Goal: Task Accomplishment & Management: Manage account settings

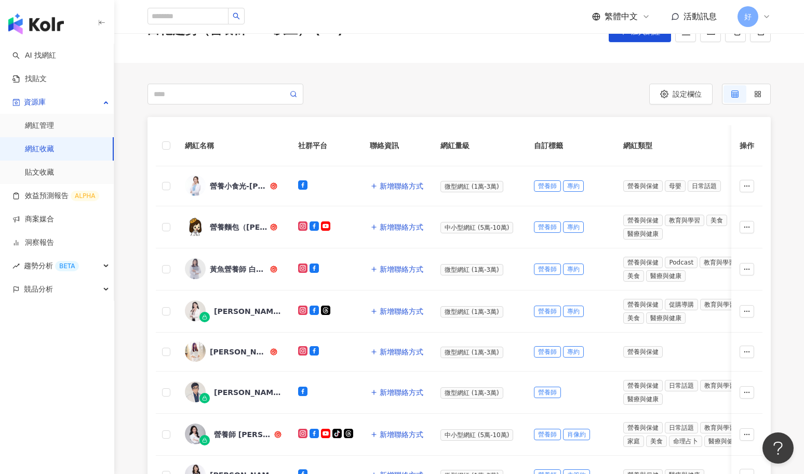
scroll to position [58, 0]
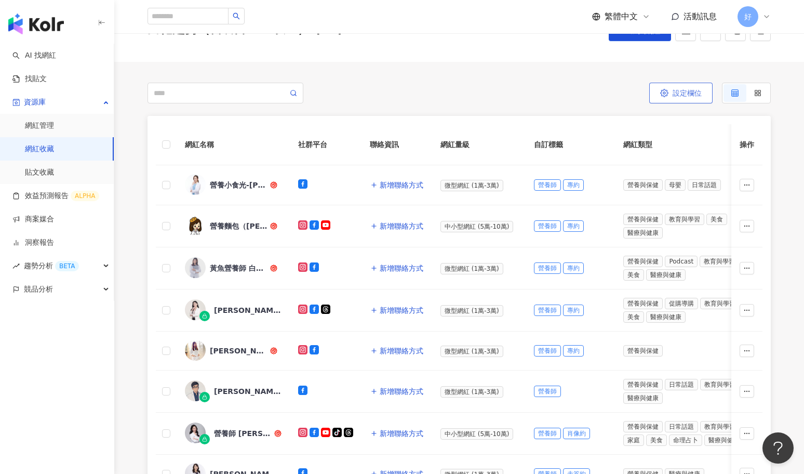
click at [673, 95] on span "設定欄位" at bounding box center [687, 93] width 29 height 8
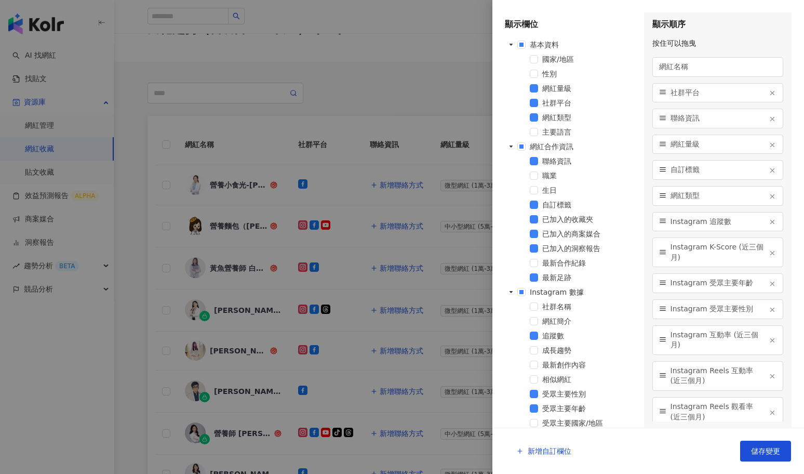
click at [388, 101] on div at bounding box center [402, 237] width 804 height 474
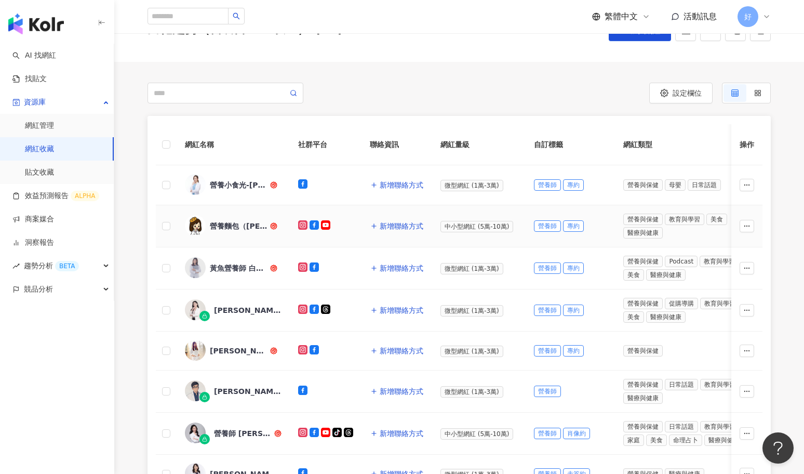
scroll to position [0, 0]
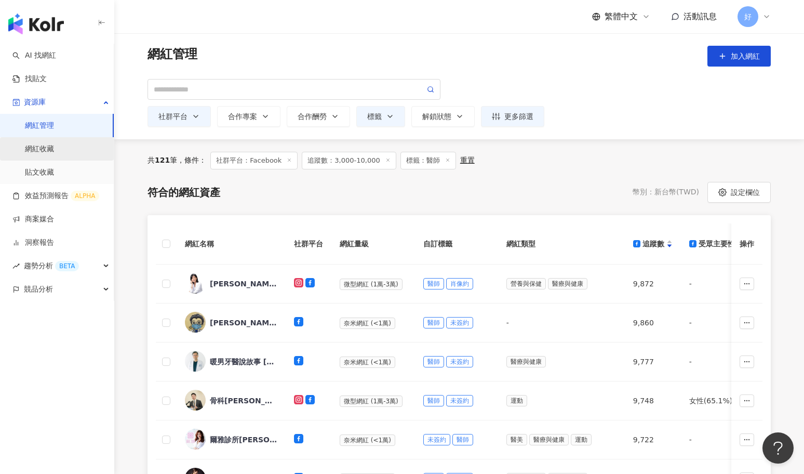
click at [43, 145] on link "網紅收藏" at bounding box center [39, 149] width 29 height 10
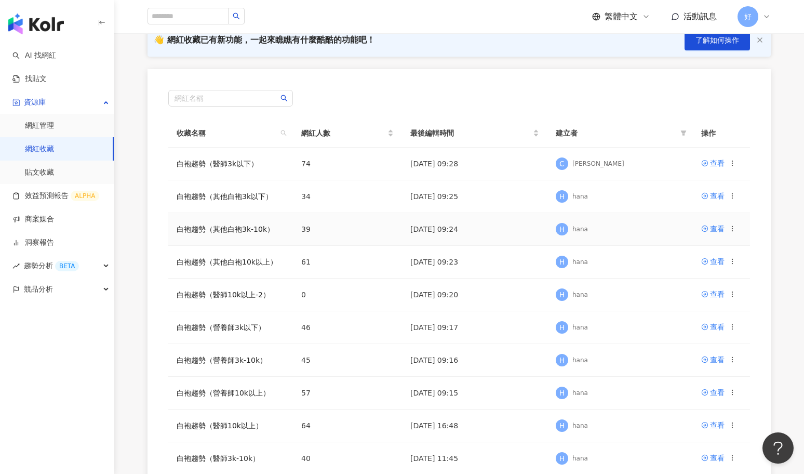
scroll to position [88, 0]
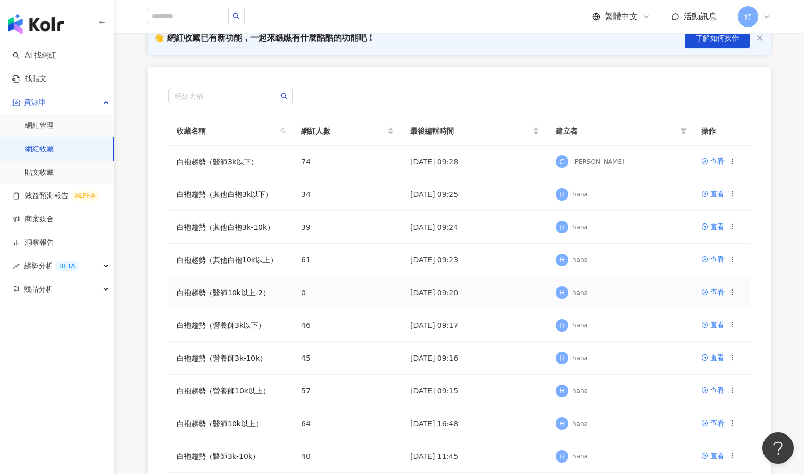
click at [735, 291] on icon at bounding box center [732, 291] width 7 height 7
click at [705, 310] on div "編輯收藏名稱" at bounding box center [706, 309] width 44 height 11
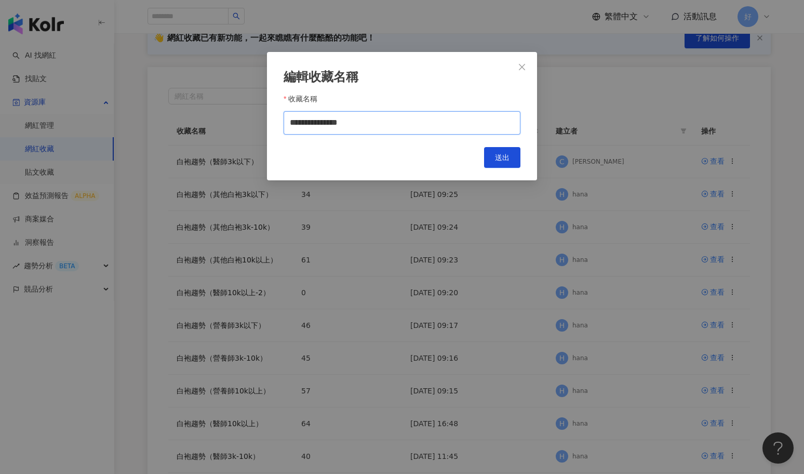
click at [386, 122] on input "**********" at bounding box center [402, 122] width 237 height 23
drag, startPoint x: 385, startPoint y: 123, endPoint x: 400, endPoint y: 123, distance: 14.5
click at [400, 123] on input "**********" at bounding box center [402, 122] width 237 height 23
drag, startPoint x: 387, startPoint y: 121, endPoint x: 415, endPoint y: 122, distance: 28.1
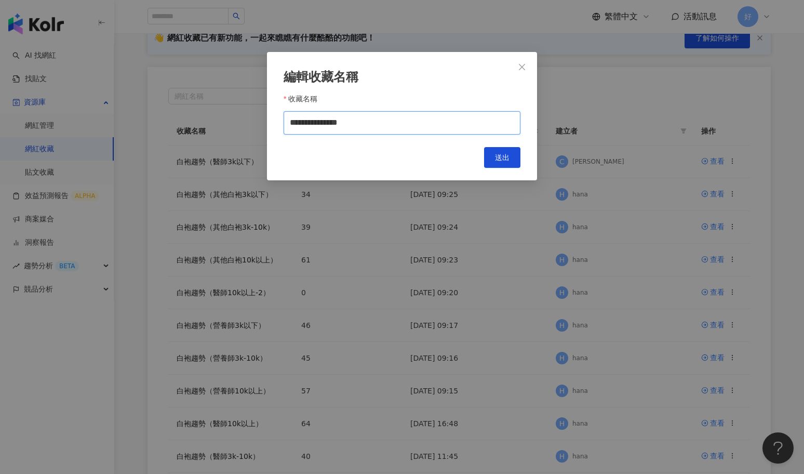
click at [415, 122] on input "**********" at bounding box center [402, 122] width 237 height 23
type input "**********"
click at [506, 156] on span "送出" at bounding box center [502, 157] width 15 height 8
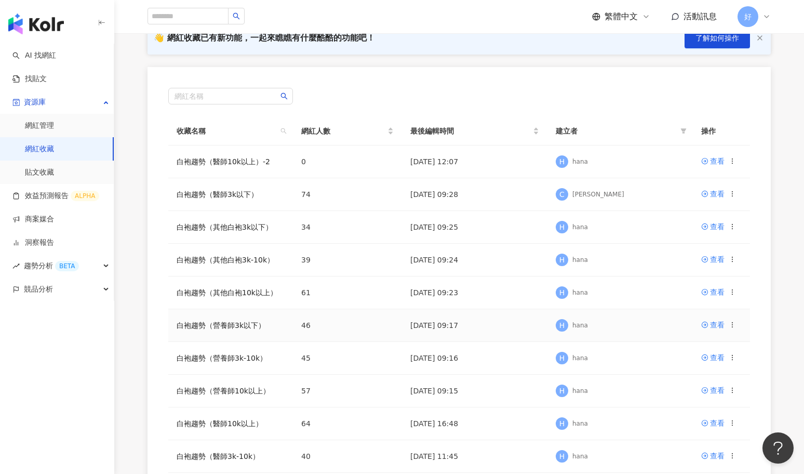
scroll to position [113, 0]
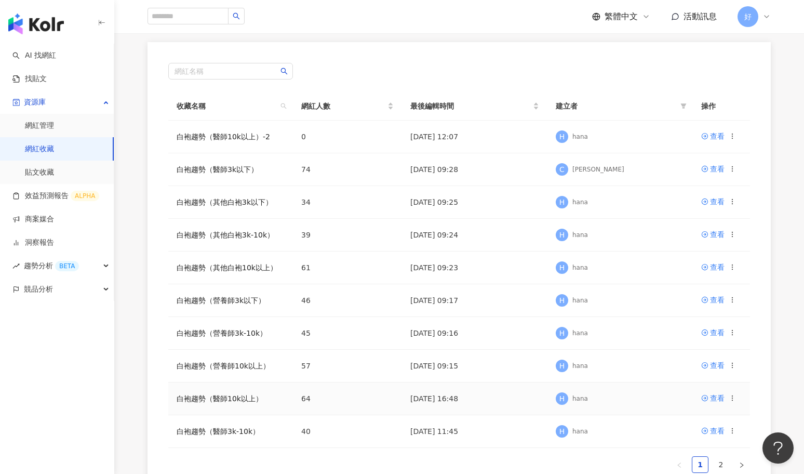
click at [732, 397] on circle at bounding box center [732, 397] width 1 height 1
click at [696, 308] on div "編輯收藏名稱" at bounding box center [706, 309] width 44 height 11
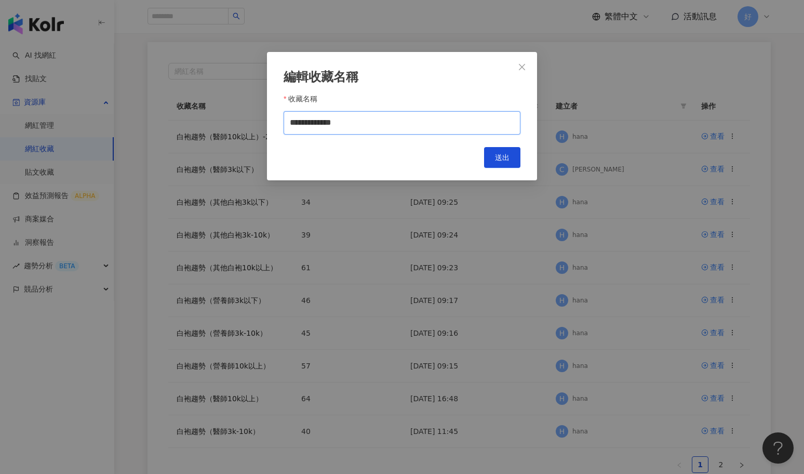
click at [393, 128] on input "**********" at bounding box center [402, 122] width 237 height 23
type input "**********"
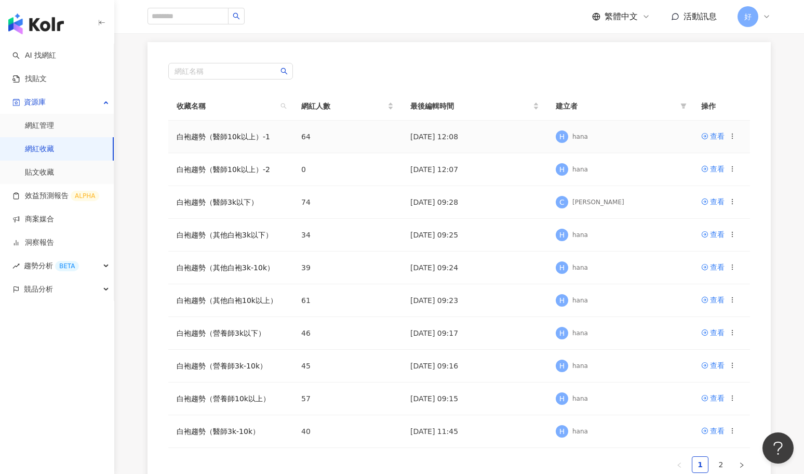
click at [731, 132] on icon at bounding box center [732, 135] width 7 height 7
click at [283, 135] on td "白袍趨勢（醫師10k以上）-1" at bounding box center [230, 137] width 125 height 33
click at [238, 135] on link "白袍趨勢（醫師10k以上）-1" at bounding box center [224, 136] width 94 height 8
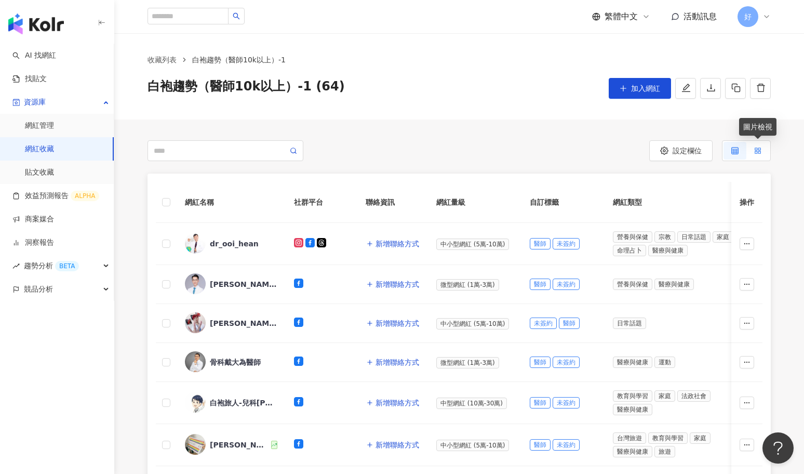
click at [759, 146] on div at bounding box center [757, 151] width 7 height 18
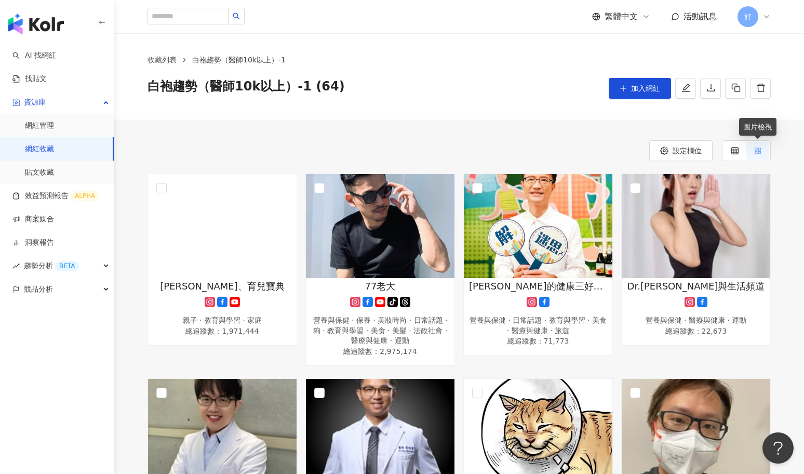
click at [759, 146] on div at bounding box center [757, 151] width 7 height 18
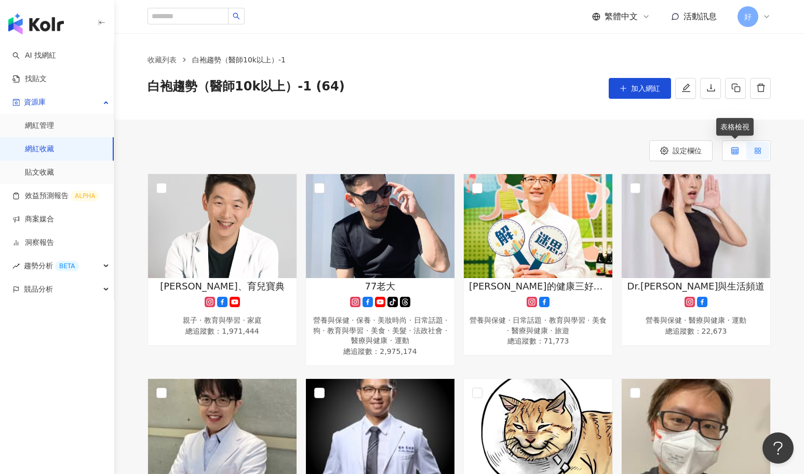
click at [735, 150] on icon at bounding box center [735, 150] width 7 height 7
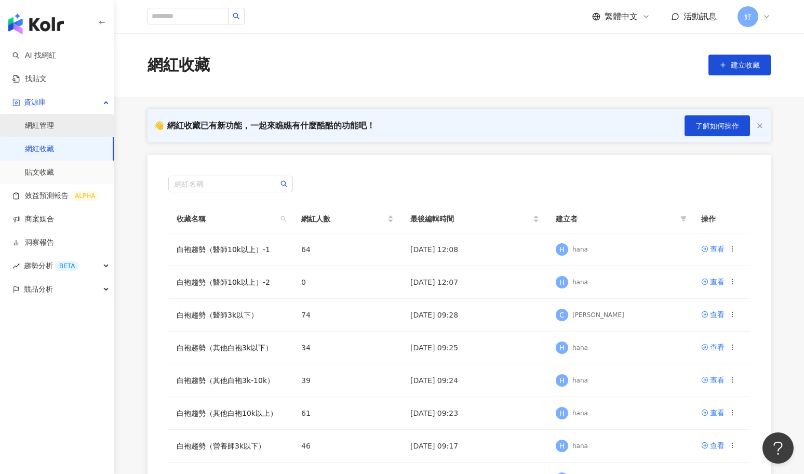
click at [54, 127] on link "網紅管理" at bounding box center [39, 126] width 29 height 10
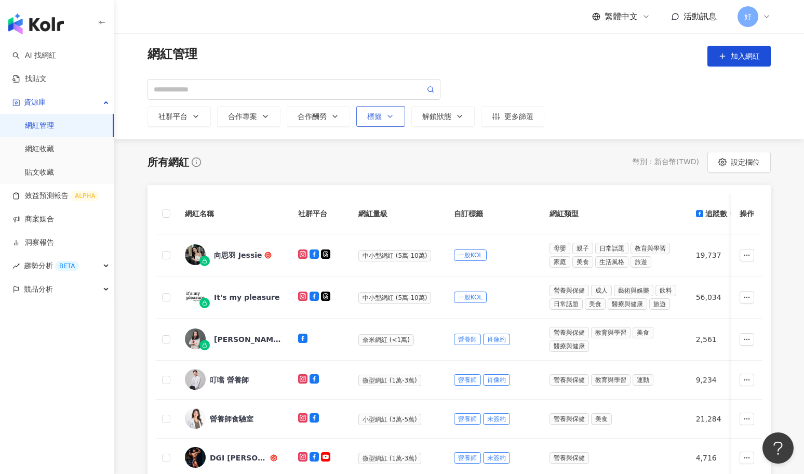
click at [369, 120] on div "標籤" at bounding box center [380, 116] width 27 height 8
click at [417, 156] on div "button" at bounding box center [432, 155] width 122 height 8
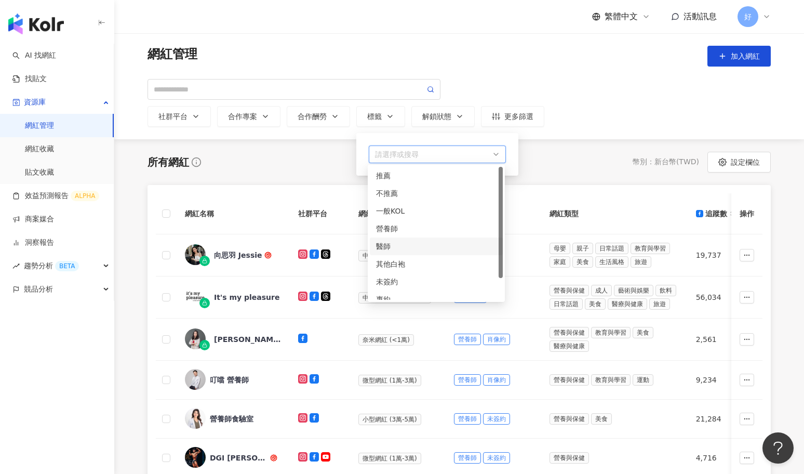
click at [382, 244] on div "醫師" at bounding box center [436, 246] width 121 height 11
click at [260, 161] on div "所有網紅 幣別 ： 新台幣 ( TWD ) 設定欄位 網紅名稱 社群平台 網紅量級 自訂標籤 網紅類型 追蹤數 受眾主要性別 受眾主要年齡 追蹤數 K-Sco…" at bounding box center [459, 461] width 665 height 618
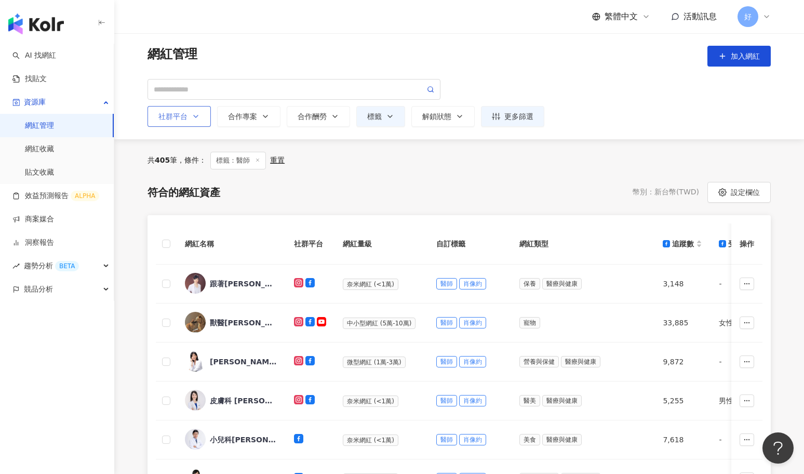
click at [190, 122] on button "社群平台" at bounding box center [179, 116] width 63 height 21
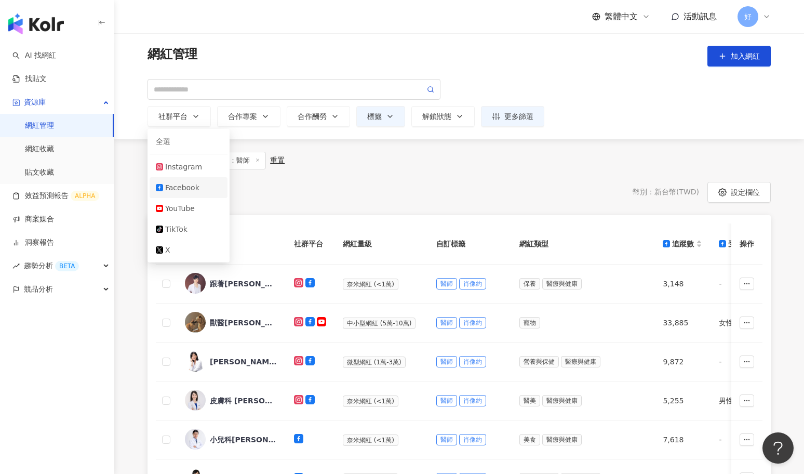
click at [181, 184] on div "Facebook" at bounding box center [193, 187] width 56 height 11
click at [442, 182] on div "符合的網紅資產 幣別 ： 新台幣 ( TWD ) 設定欄位" at bounding box center [459, 192] width 623 height 21
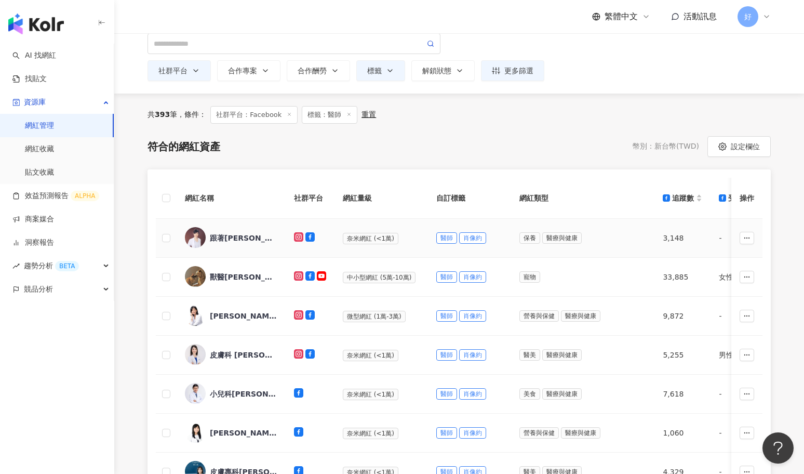
scroll to position [51, 0]
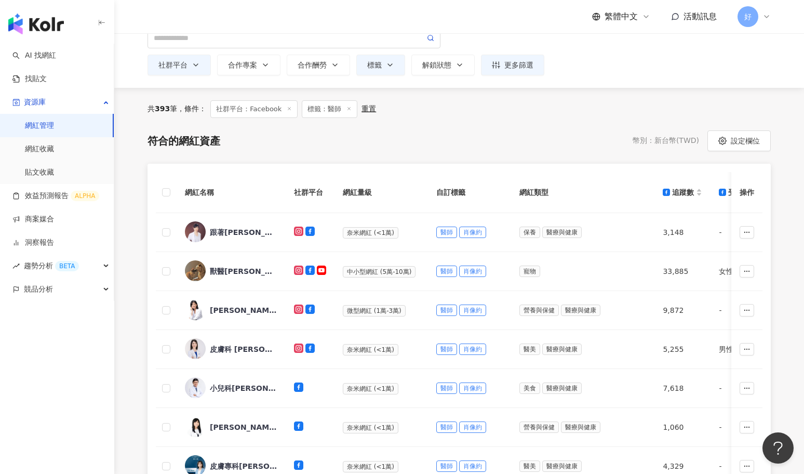
click at [169, 198] on th at bounding box center [166, 192] width 21 height 41
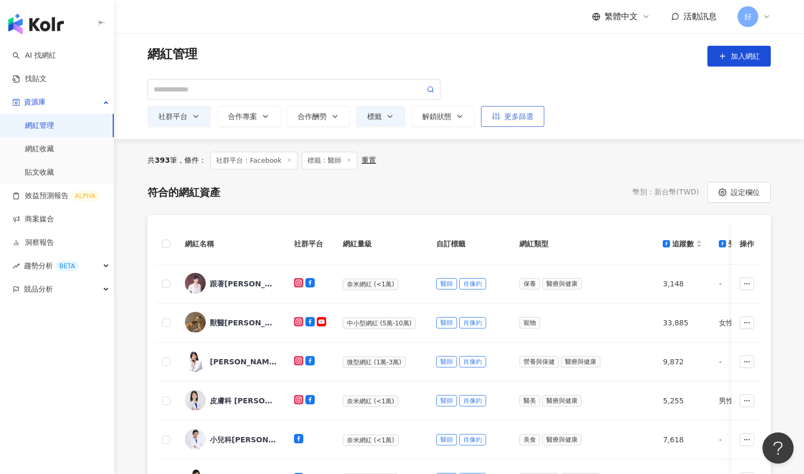
click at [496, 115] on icon "button" at bounding box center [496, 116] width 8 height 8
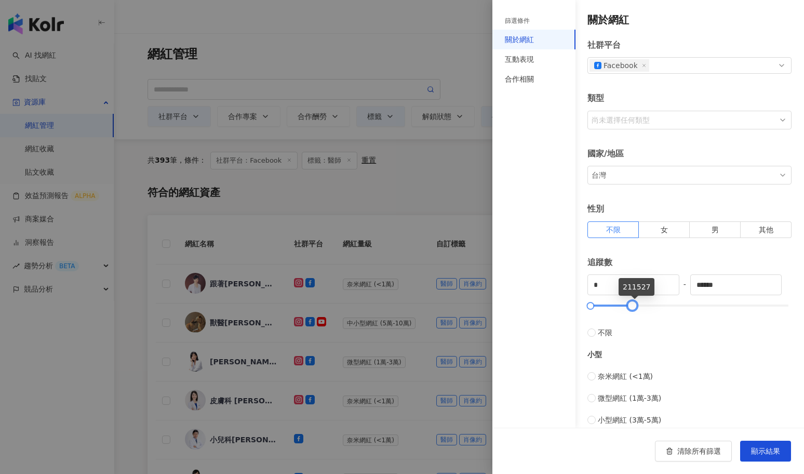
type input "******"
drag, startPoint x: 788, startPoint y: 302, endPoint x: 632, endPoint y: 304, distance: 156.4
click at [632, 304] on div at bounding box center [633, 306] width 6 height 6
type input "*****"
drag, startPoint x: 599, startPoint y: 303, endPoint x: 653, endPoint y: 301, distance: 54.6
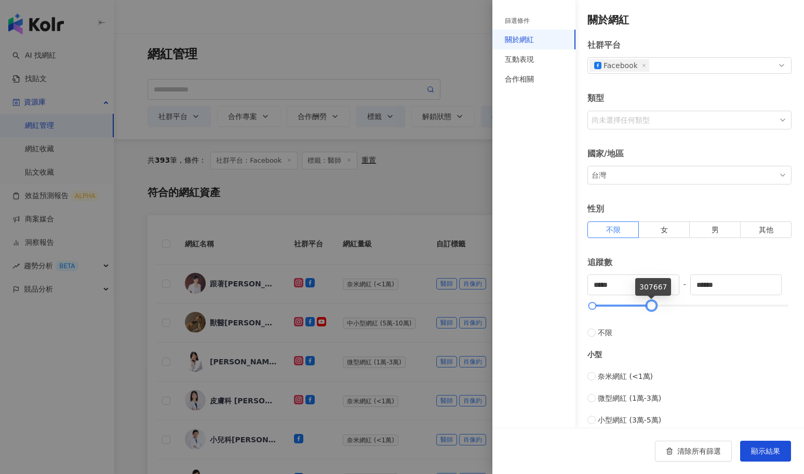
click at [653, 303] on div at bounding box center [651, 306] width 6 height 6
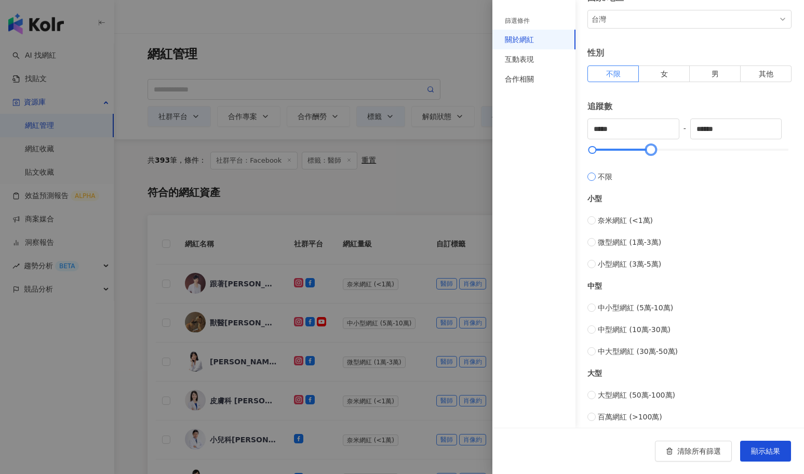
scroll to position [157, 0]
drag, startPoint x: 653, startPoint y: 145, endPoint x: 679, endPoint y: 147, distance: 26.0
click at [654, 147] on div at bounding box center [651, 148] width 6 height 6
type input "******"
click at [761, 449] on span "顯示結果" at bounding box center [765, 451] width 29 height 8
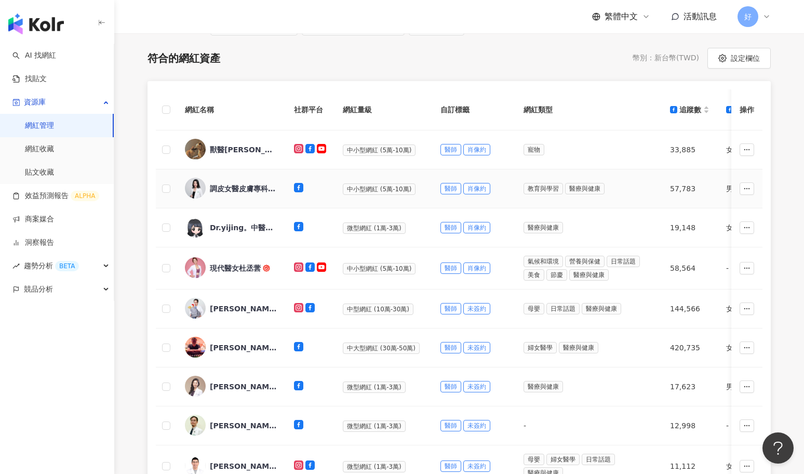
scroll to position [133, 0]
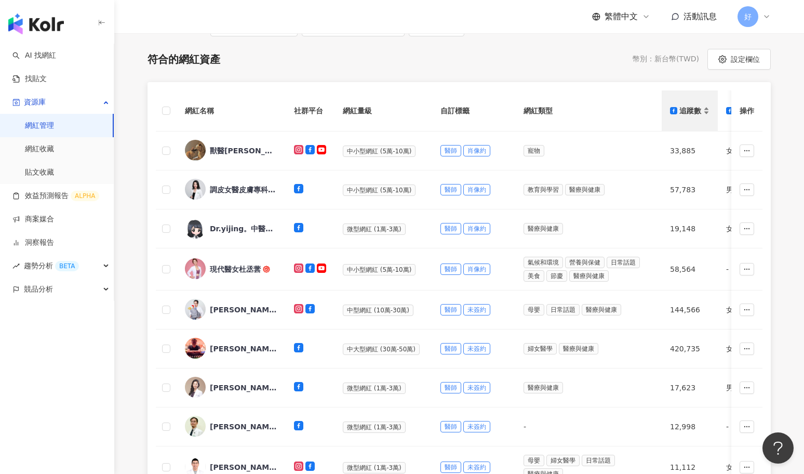
click at [706, 109] on div "追蹤數" at bounding box center [689, 110] width 39 height 11
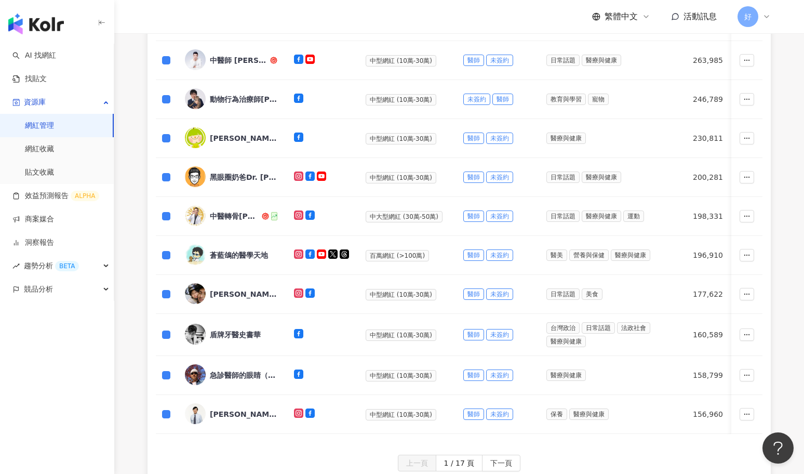
scroll to position [481, 0]
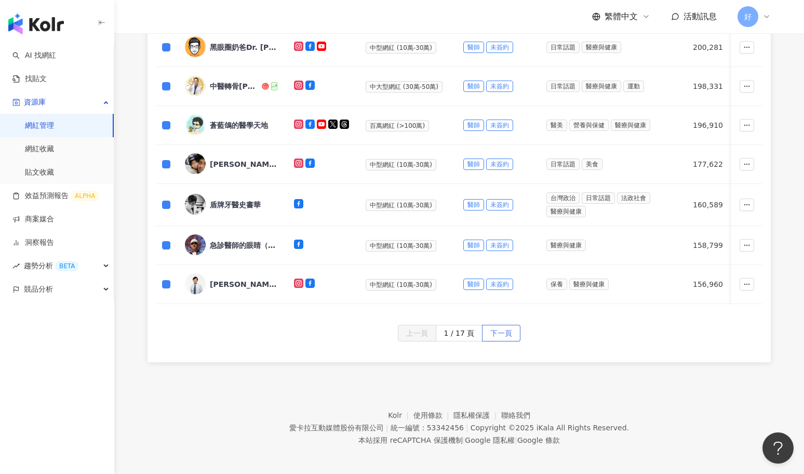
click at [503, 327] on span "下一頁" at bounding box center [501, 333] width 22 height 17
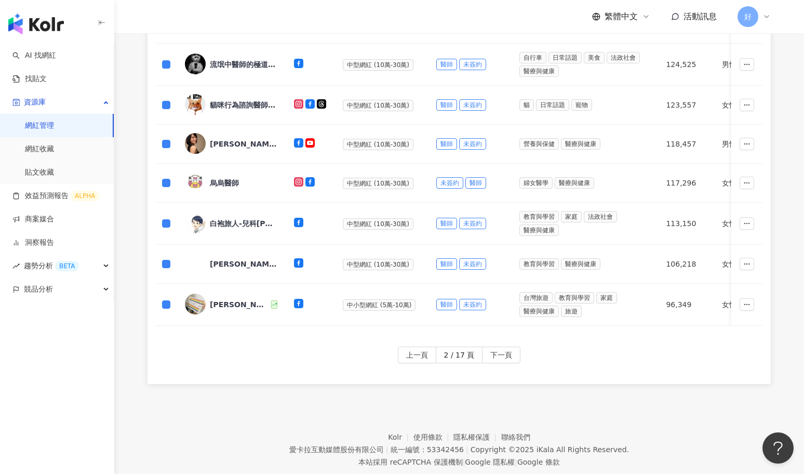
scroll to position [480, 0]
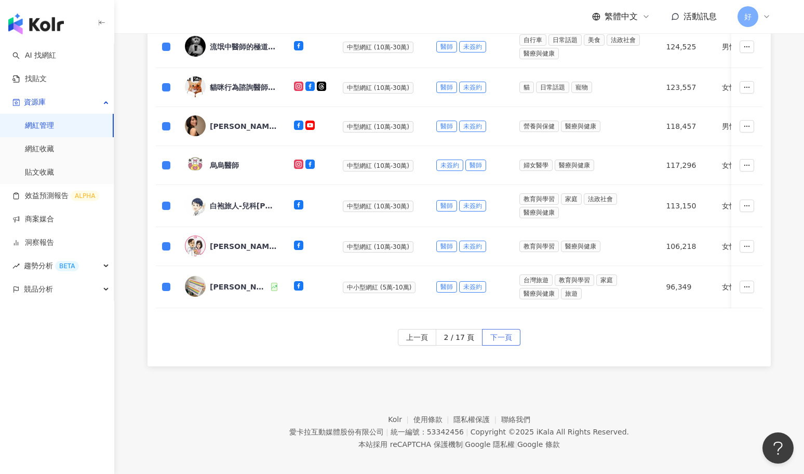
click at [503, 335] on span "下一頁" at bounding box center [501, 337] width 22 height 17
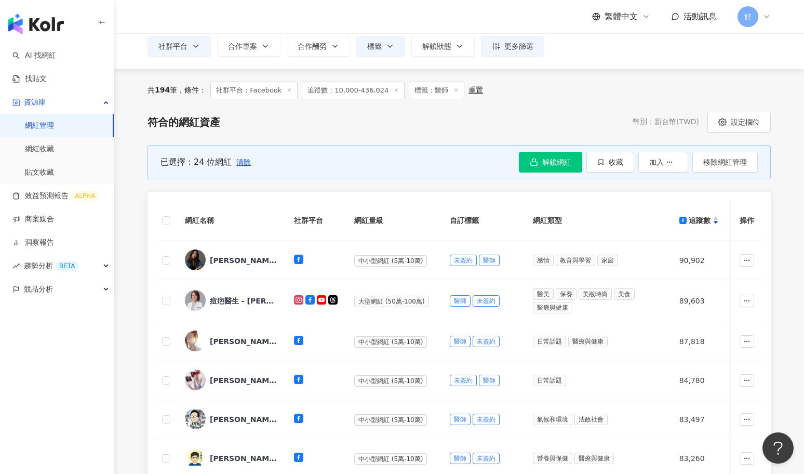
scroll to position [69, 0]
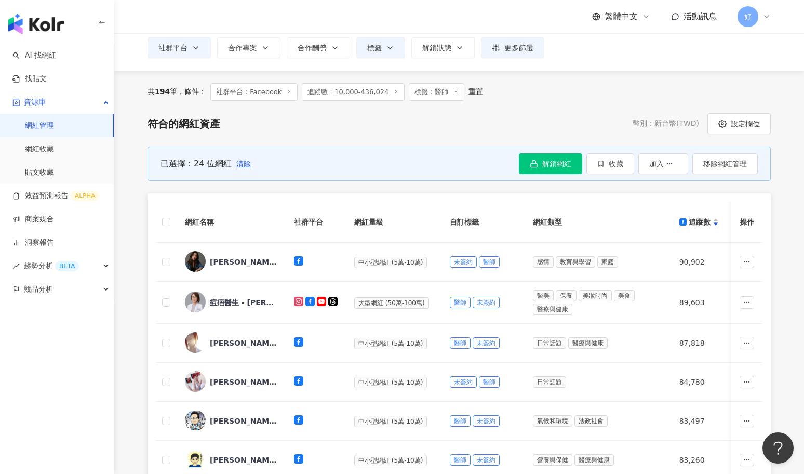
click at [159, 221] on th at bounding box center [166, 222] width 21 height 41
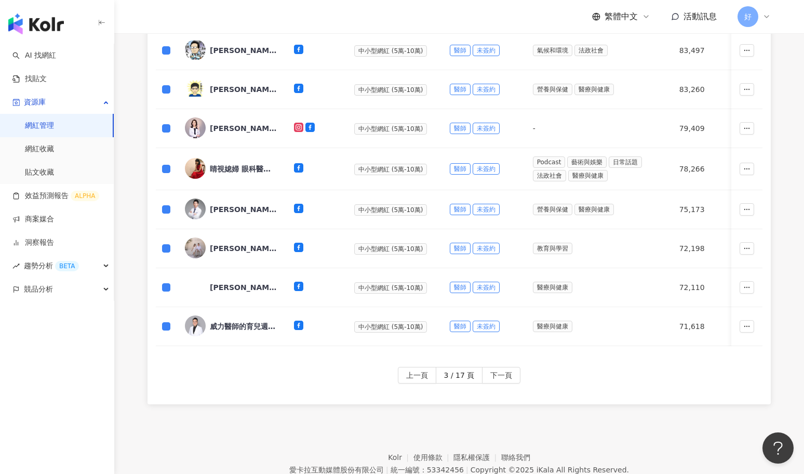
scroll to position [481, 0]
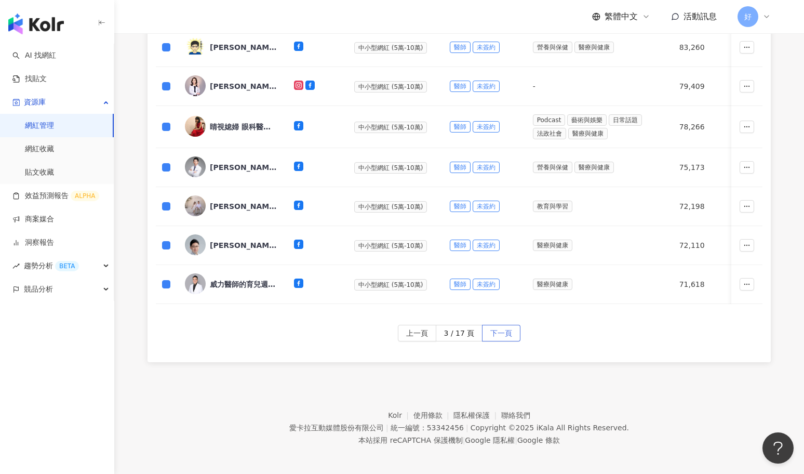
click at [497, 327] on span "下一頁" at bounding box center [501, 333] width 22 height 17
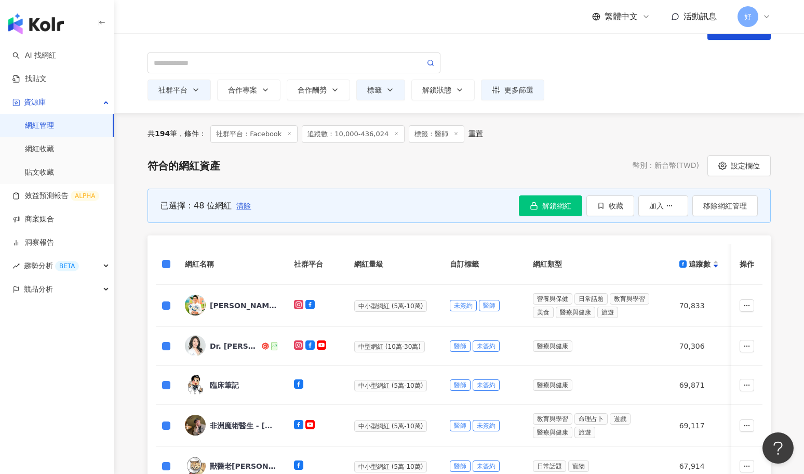
scroll to position [26, 0]
click at [604, 210] on button "收藏" at bounding box center [611, 206] width 48 height 21
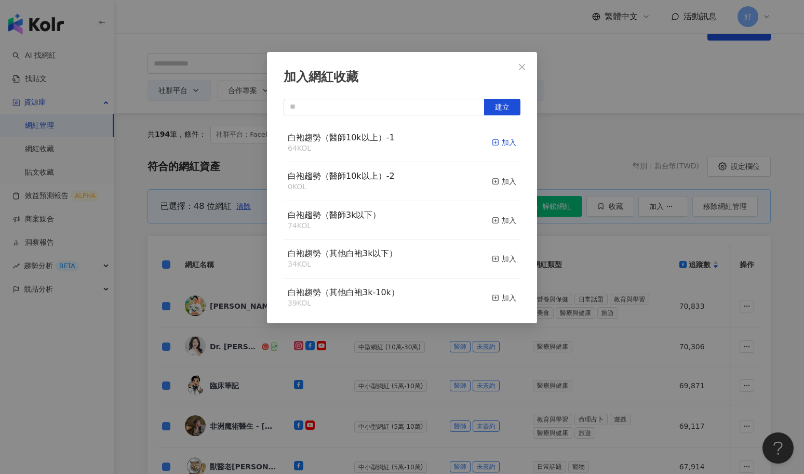
click at [509, 141] on div "加入" at bounding box center [504, 142] width 24 height 11
click at [508, 141] on div "加入" at bounding box center [504, 142] width 24 height 11
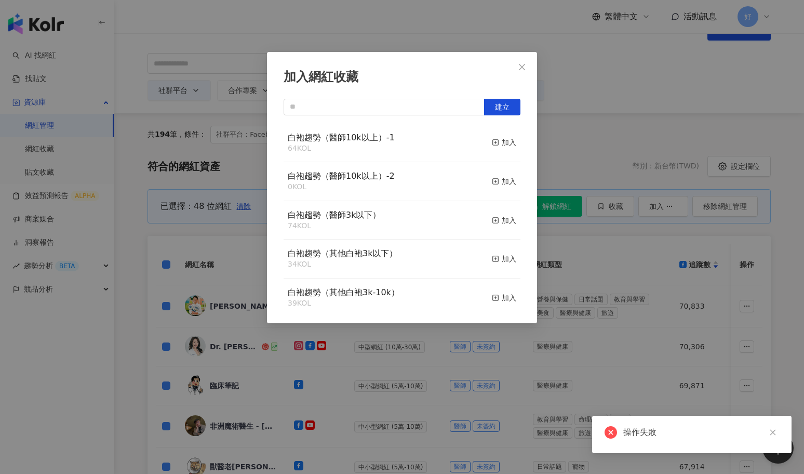
click at [574, 171] on div "加入網紅收藏 建立 白袍趨勢（醫師10k以上）-1 64 KOL 加入 白袍趨勢（醫師10k以上）-2 0 KOL 加入 白袍趨勢（醫師3k以下） 74 KO…" at bounding box center [402, 237] width 804 height 474
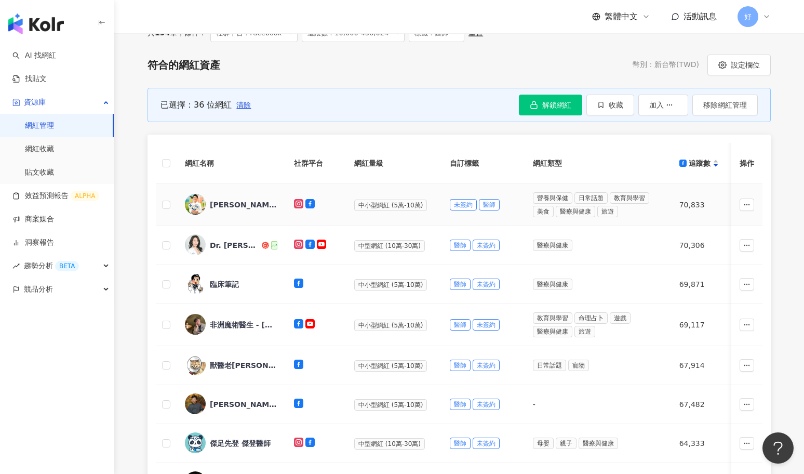
scroll to position [126, 0]
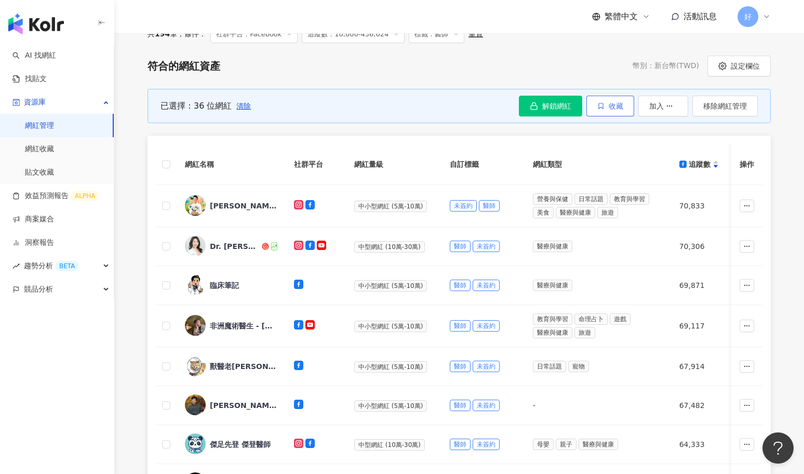
click at [616, 97] on button "收藏" at bounding box center [611, 106] width 48 height 21
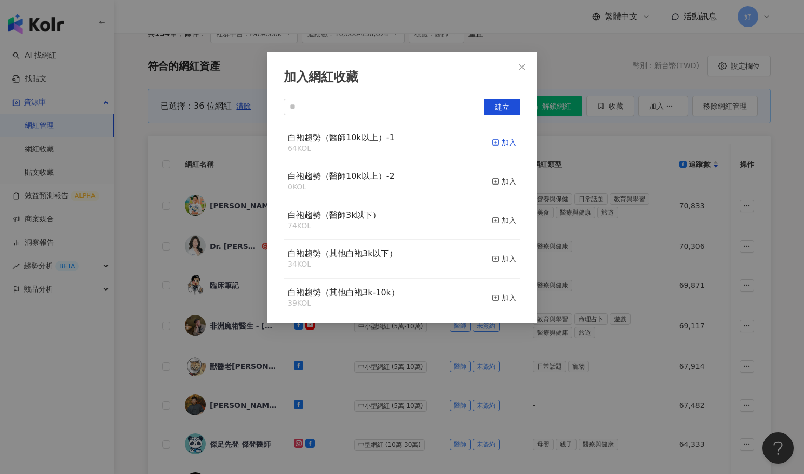
click at [502, 139] on div "加入" at bounding box center [504, 142] width 24 height 11
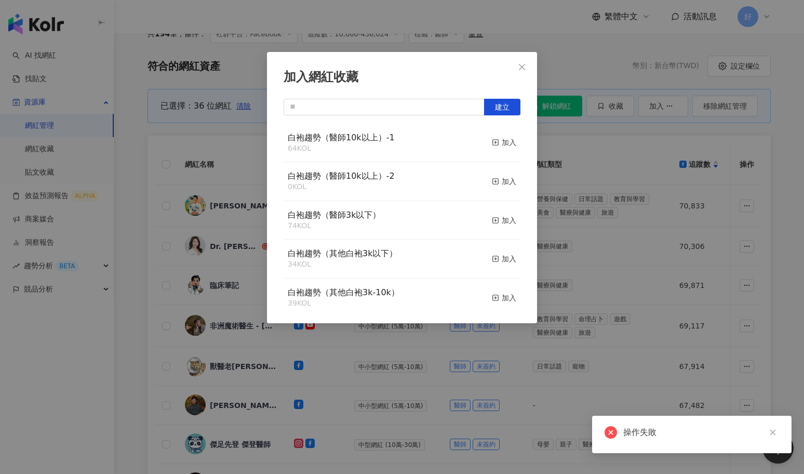
click at [584, 190] on div "加入網紅收藏 建立 白袍趨勢（醫師10k以上）-1 64 KOL 加入 白袍趨勢（醫師10k以上）-2 0 KOL 加入 白袍趨勢（醫師3k以下） 74 KO…" at bounding box center [402, 237] width 804 height 474
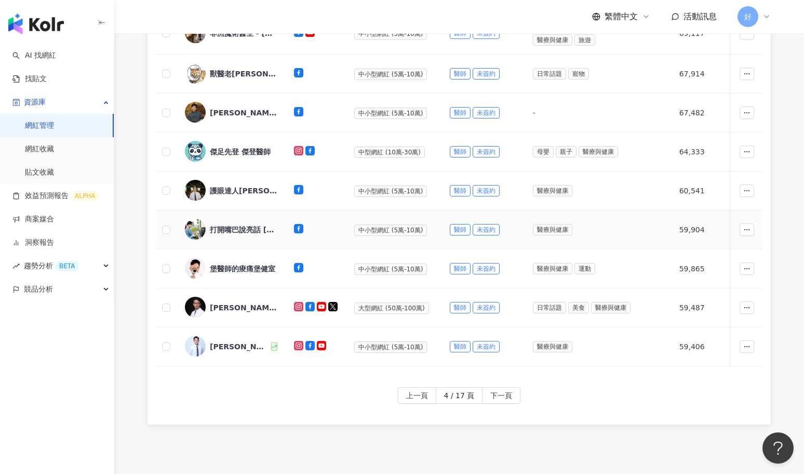
scroll to position [426, 0]
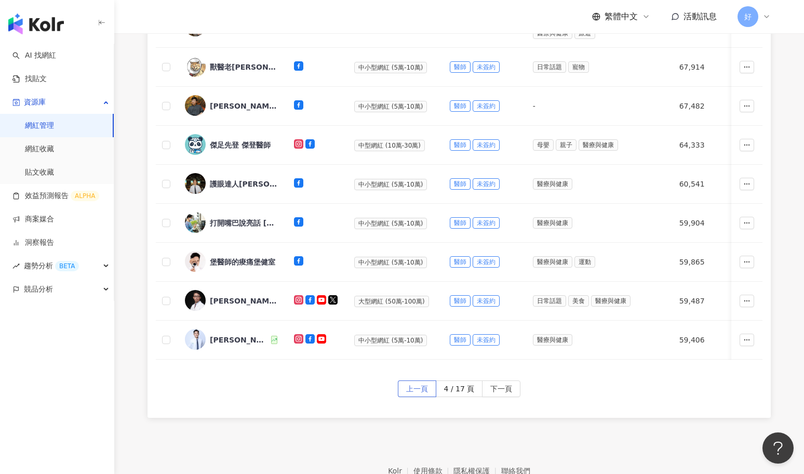
click at [414, 388] on span "上一頁" at bounding box center [417, 389] width 22 height 17
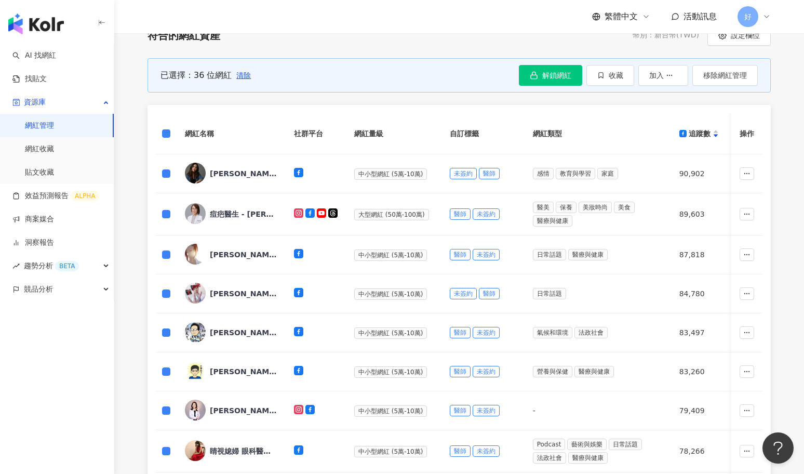
scroll to position [143, 0]
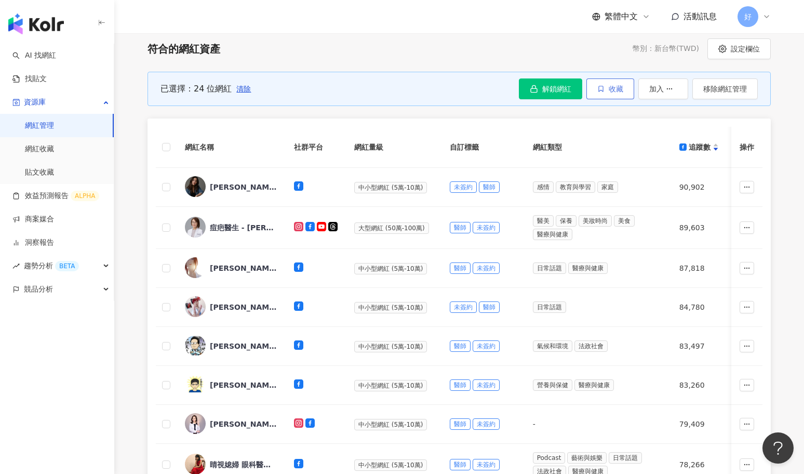
click at [618, 83] on button "收藏" at bounding box center [611, 88] width 48 height 21
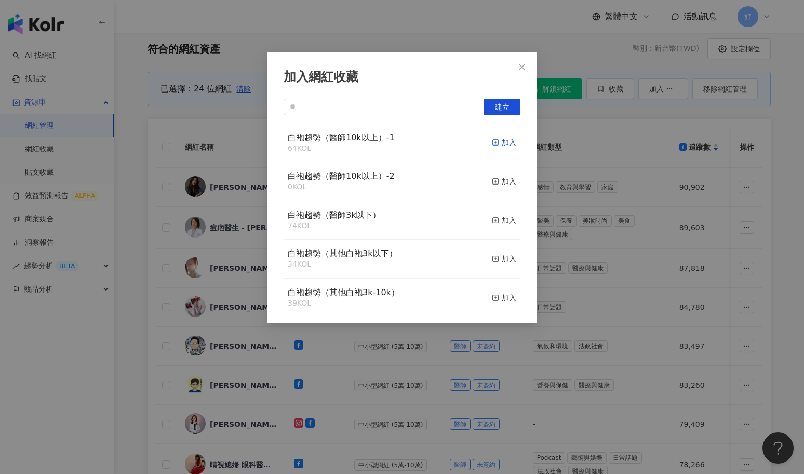
click at [503, 137] on div "加入" at bounding box center [504, 142] width 24 height 11
click at [581, 146] on div "加入網紅收藏 建立 白袍趨勢（醫師10k以上）-1 83 KOL 加入 白袍趨勢（醫師10k以上）-2 0 KOL 加入 白袍趨勢（醫師3k以下） 74 KO…" at bounding box center [402, 237] width 804 height 474
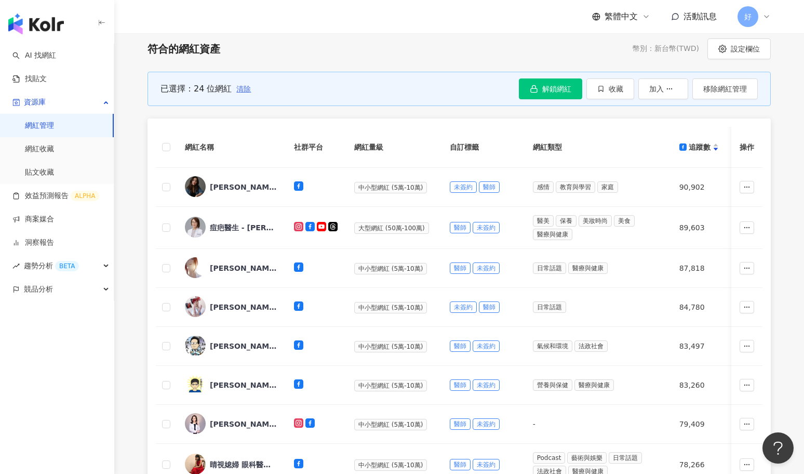
click at [241, 88] on span "清除" at bounding box center [243, 89] width 15 height 8
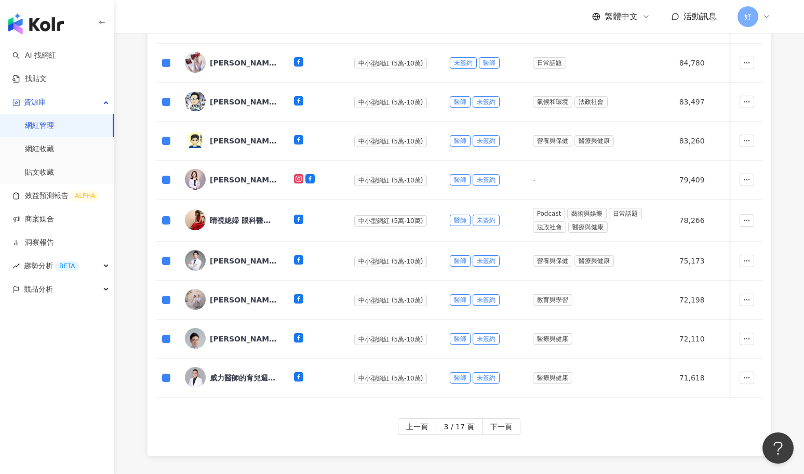
scroll to position [388, 0]
click at [506, 425] on span "下一頁" at bounding box center [501, 426] width 22 height 17
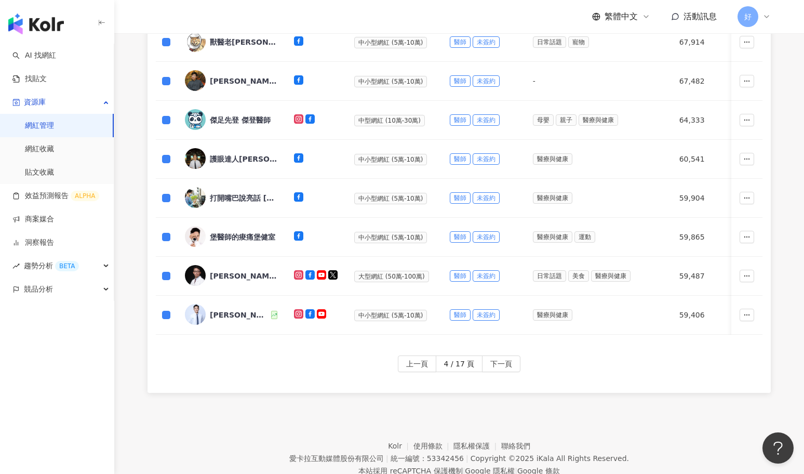
scroll to position [481, 0]
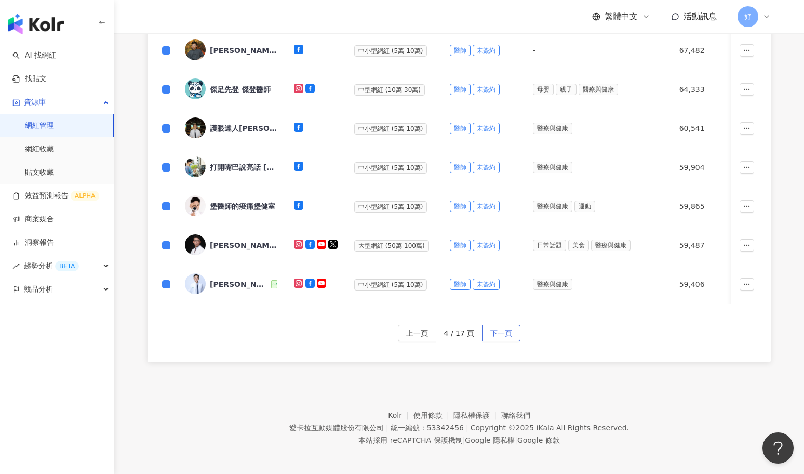
click at [500, 326] on span "下一頁" at bounding box center [501, 333] width 22 height 17
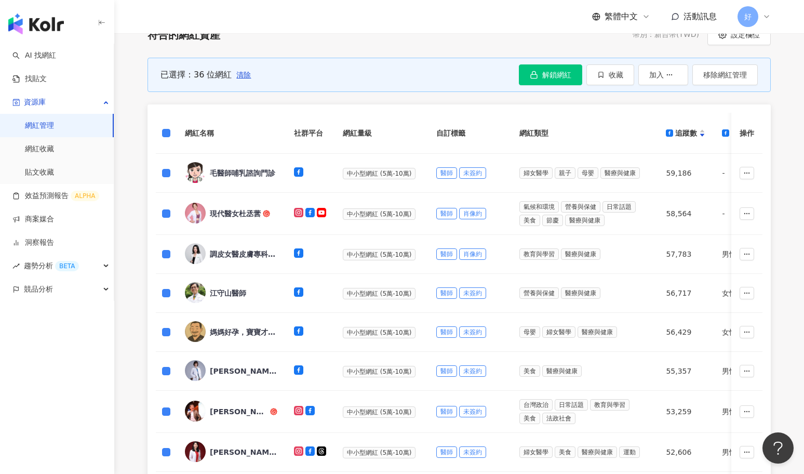
scroll to position [484, 0]
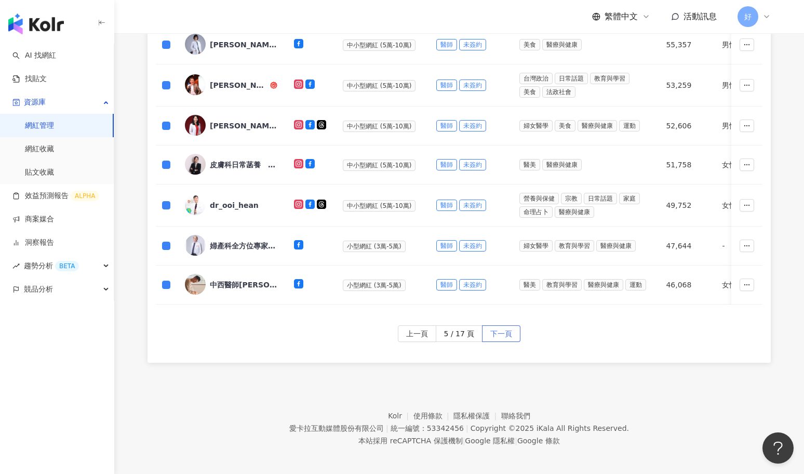
click at [501, 331] on span "下一頁" at bounding box center [501, 334] width 22 height 17
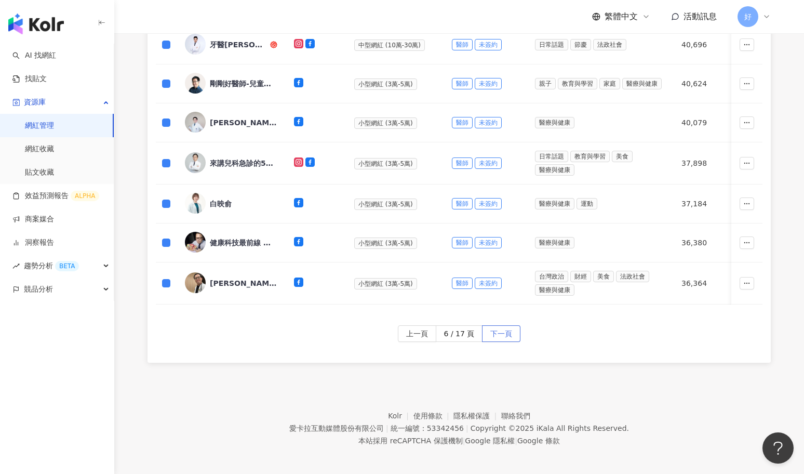
click at [504, 329] on span "下一頁" at bounding box center [501, 334] width 22 height 17
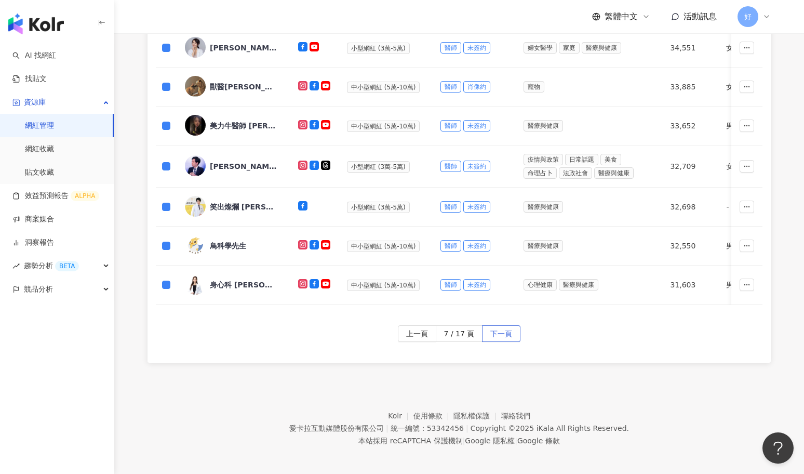
click at [495, 326] on span "下一頁" at bounding box center [501, 334] width 22 height 17
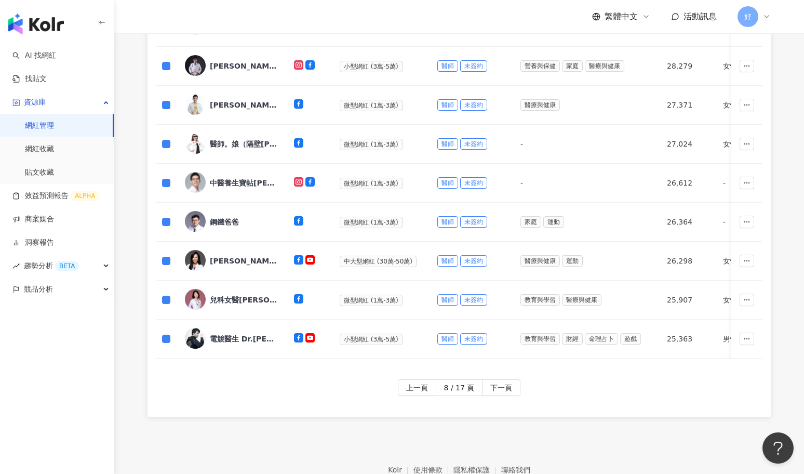
scroll to position [444, 0]
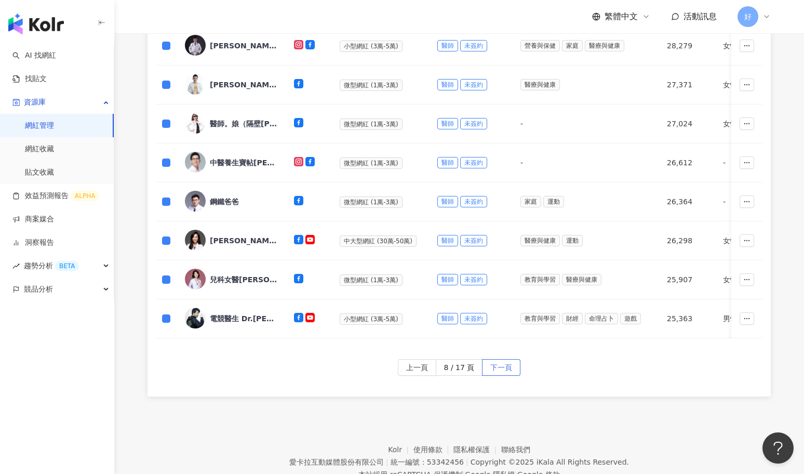
click at [508, 366] on span "下一頁" at bounding box center [501, 368] width 22 height 17
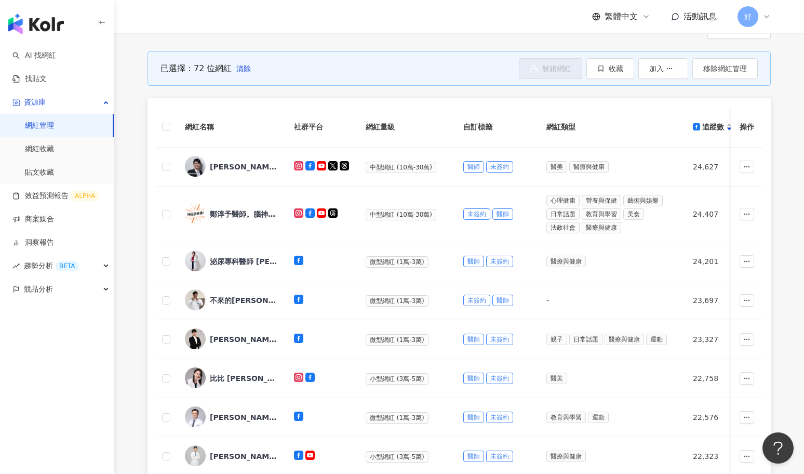
scroll to position [156, 0]
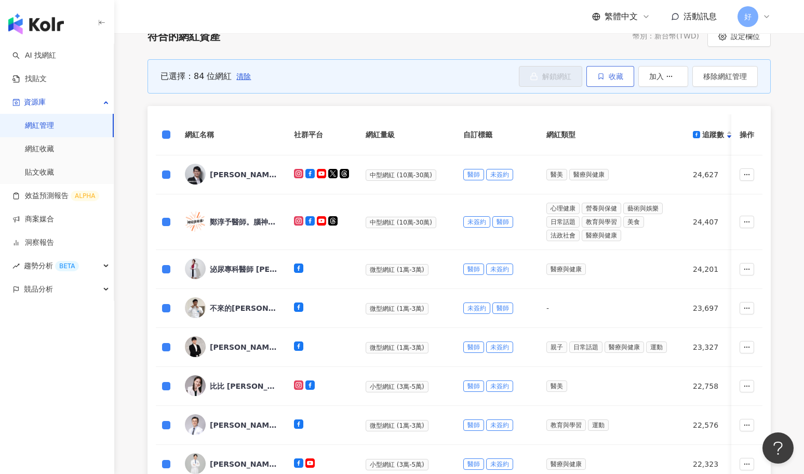
click at [615, 76] on span "收藏" at bounding box center [616, 76] width 15 height 8
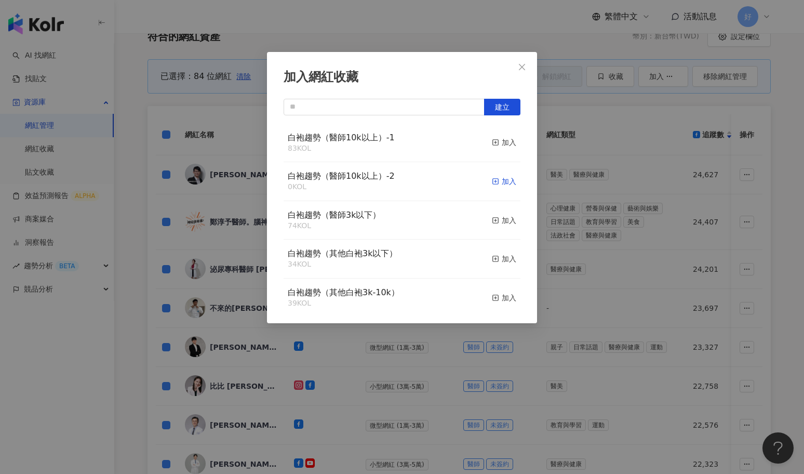
click at [500, 181] on div "加入" at bounding box center [504, 181] width 24 height 11
click at [225, 183] on div "加入網紅收藏 建立 白袍趨勢（醫師10k以上）-2 84 KOL 加入 白袍趨勢（醫師10k以上）-1 83 KOL 加入 白袍趨勢（醫師3k以下） 74 K…" at bounding box center [402, 237] width 804 height 474
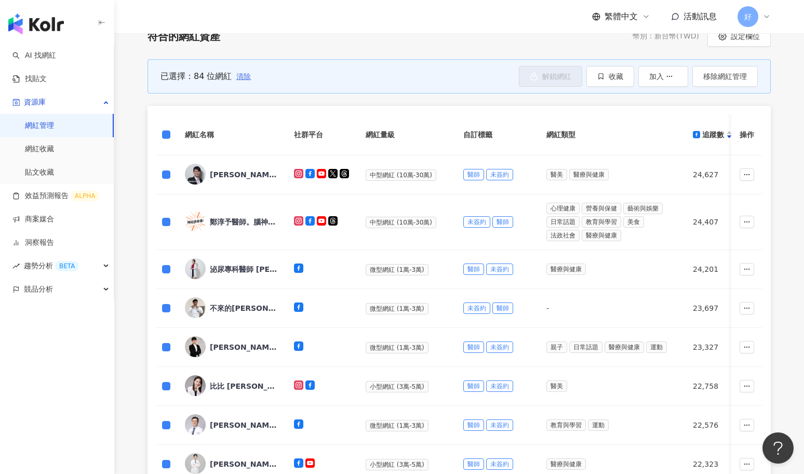
click at [241, 74] on span "清除" at bounding box center [243, 76] width 15 height 8
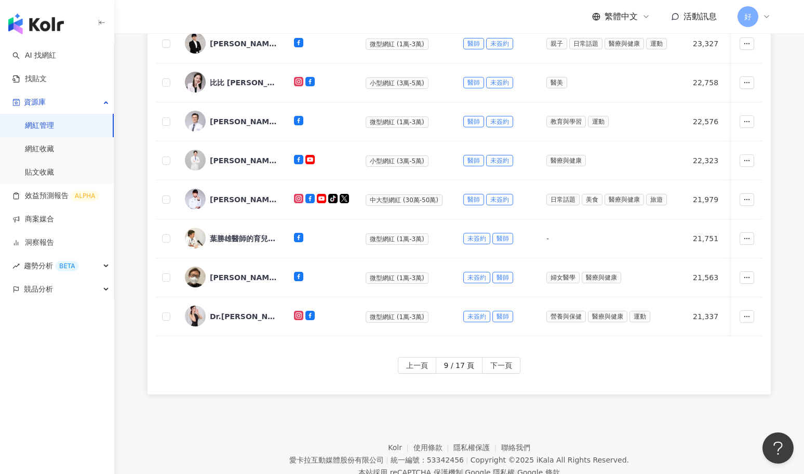
scroll to position [427, 0]
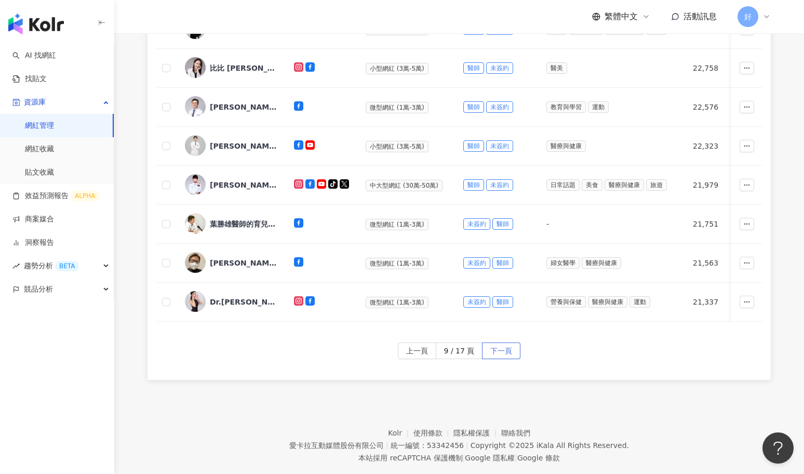
click at [513, 349] on button "下一頁" at bounding box center [501, 350] width 38 height 17
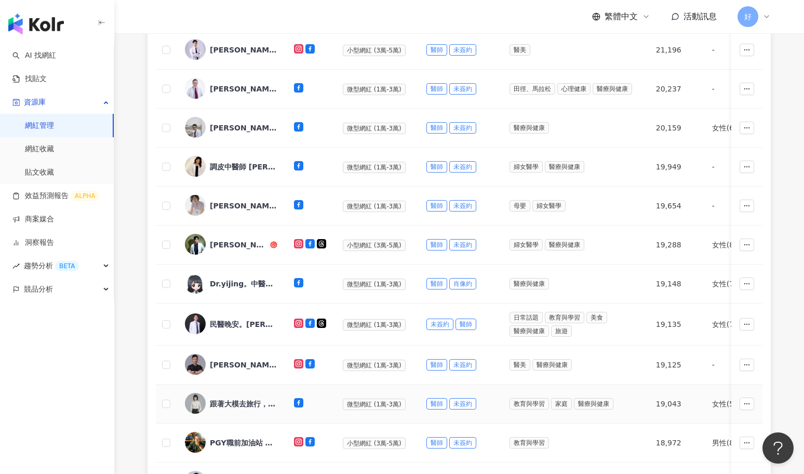
scroll to position [149, 0]
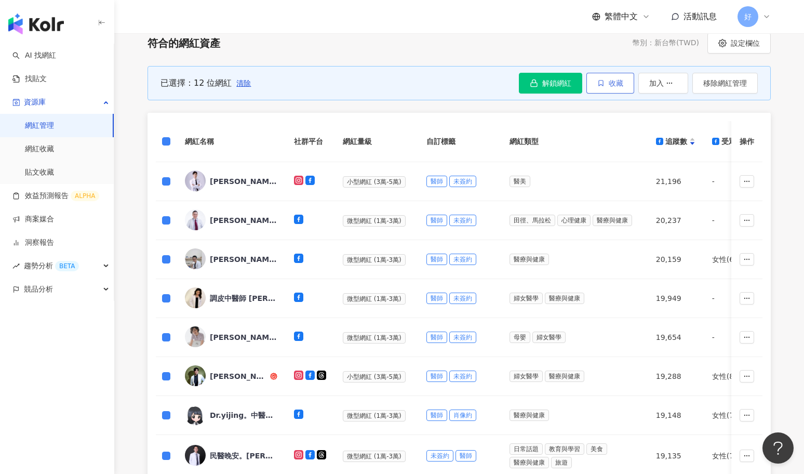
click at [616, 84] on span "收藏" at bounding box center [616, 83] width 15 height 8
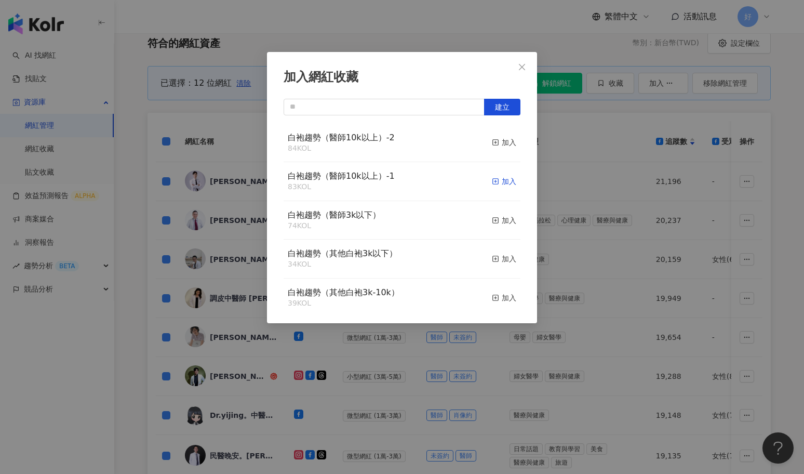
click at [501, 183] on div "加入" at bounding box center [504, 181] width 24 height 11
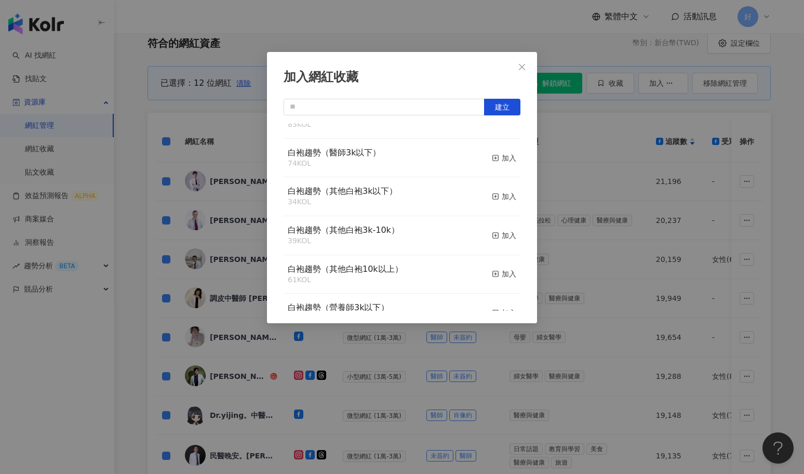
scroll to position [0, 0]
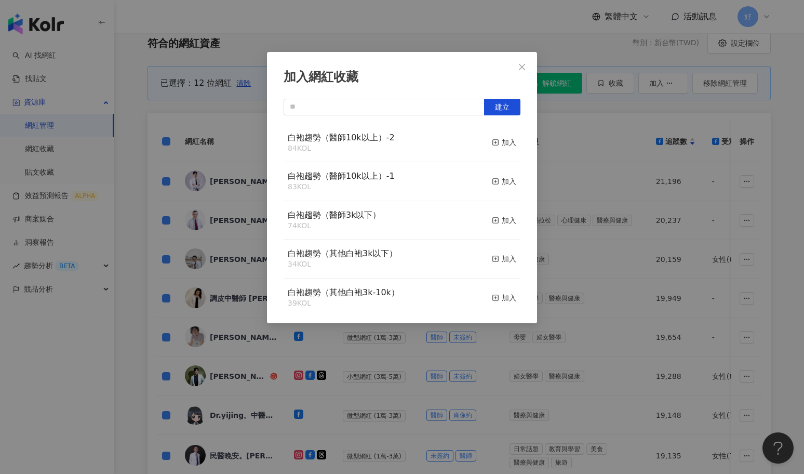
click at [249, 126] on div "加入網紅收藏 建立 白袍趨勢（醫師10k以上）-2 84 KOL 加入 白袍趨勢（醫師10k以上）-1 83 KOL 加入 白袍趨勢（醫師3k以下） 74 K…" at bounding box center [402, 237] width 804 height 474
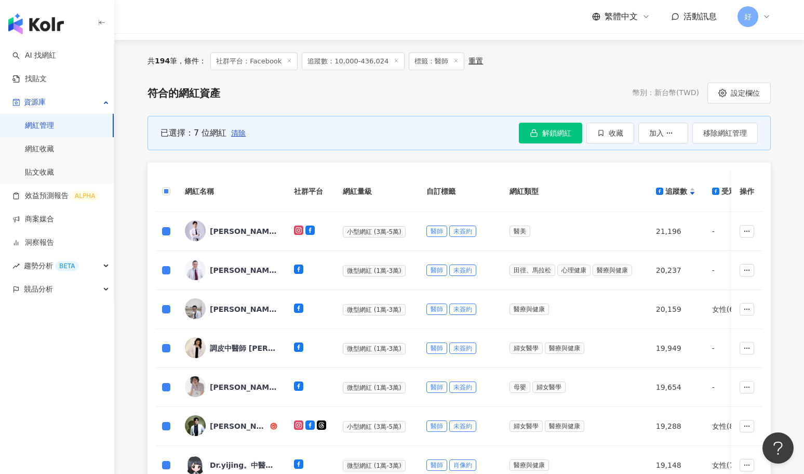
scroll to position [132, 0]
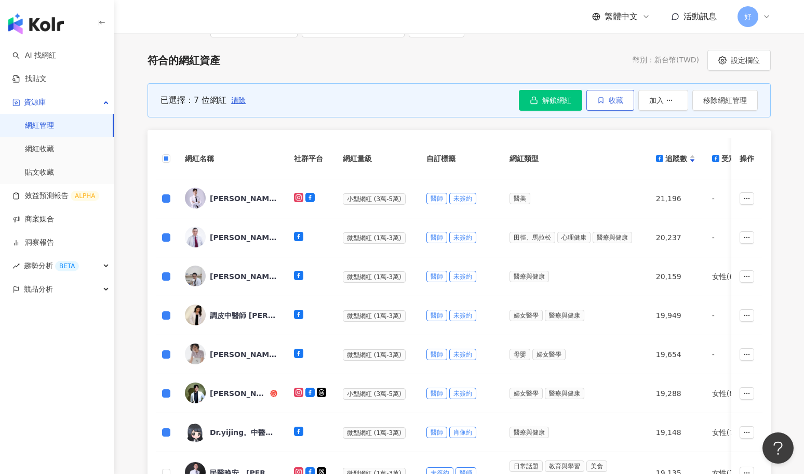
click at [617, 96] on span "收藏" at bounding box center [616, 100] width 15 height 8
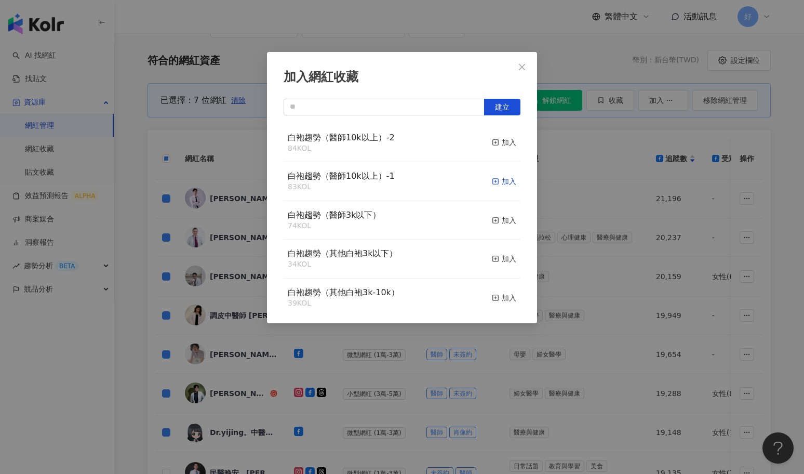
click at [508, 178] on div "加入" at bounding box center [504, 181] width 24 height 11
click at [503, 142] on div "加入" at bounding box center [504, 142] width 24 height 11
click at [575, 162] on div "加入網紅收藏 建立 白袍趨勢（醫師10k以上）-1 88 KOL 加入 白袍趨勢（醫師10k以上）-2 84 KOL 加入 白袍趨勢（醫師3k以下） 74 K…" at bounding box center [402, 237] width 804 height 474
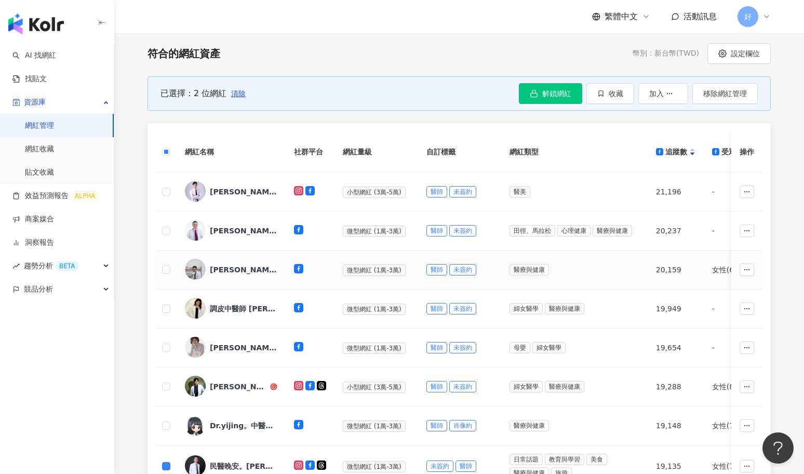
scroll to position [128, 0]
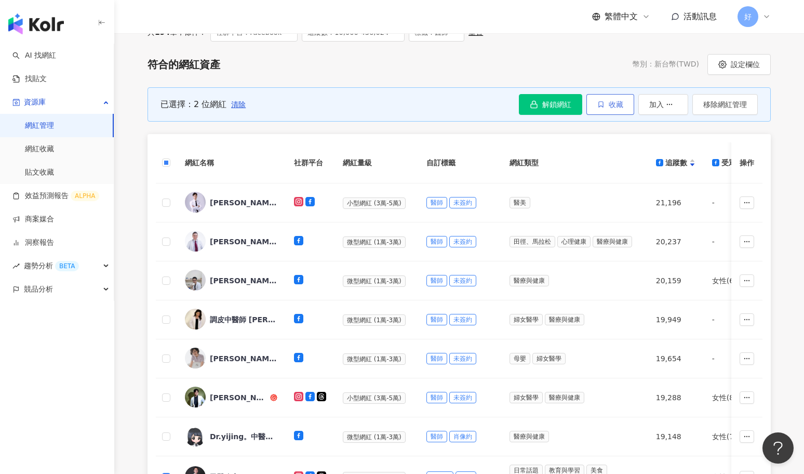
click at [617, 106] on span "收藏" at bounding box center [616, 104] width 15 height 8
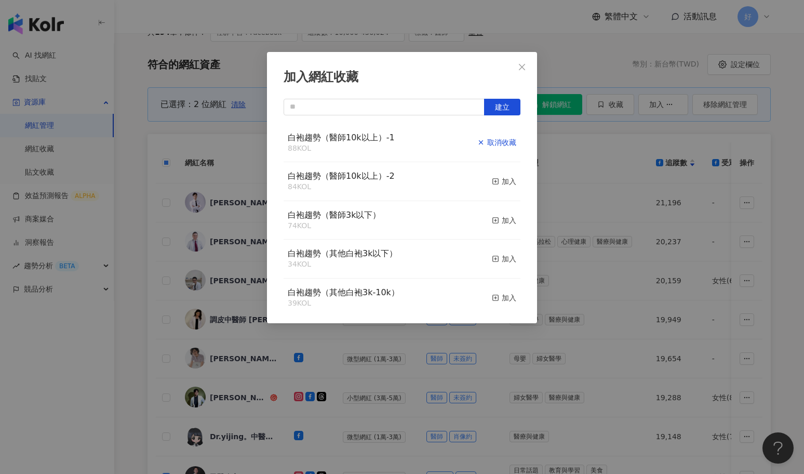
click at [509, 139] on div "取消收藏" at bounding box center [496, 142] width 39 height 11
click at [507, 140] on div "加入" at bounding box center [504, 142] width 24 height 11
click at [577, 254] on div "加入網紅收藏 建立 白袍趨勢（醫師10k以上）-1 89 KOL 已加入 白袍趨勢（醫師10k以上）-2 84 KOL 加入 白袍趨勢（醫師3k以下） 74 …" at bounding box center [402, 237] width 804 height 474
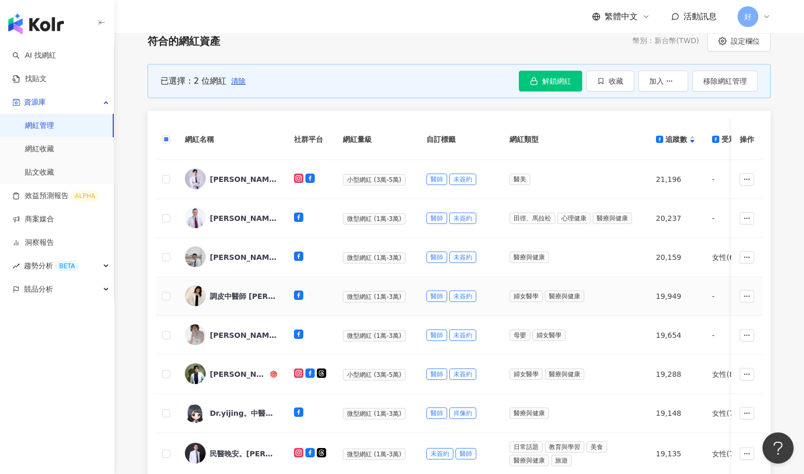
scroll to position [150, 0]
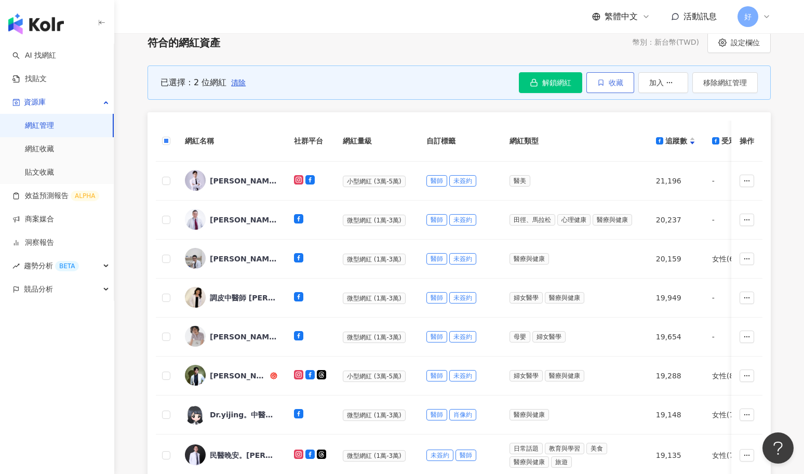
click at [598, 80] on icon "button" at bounding box center [600, 82] width 7 height 7
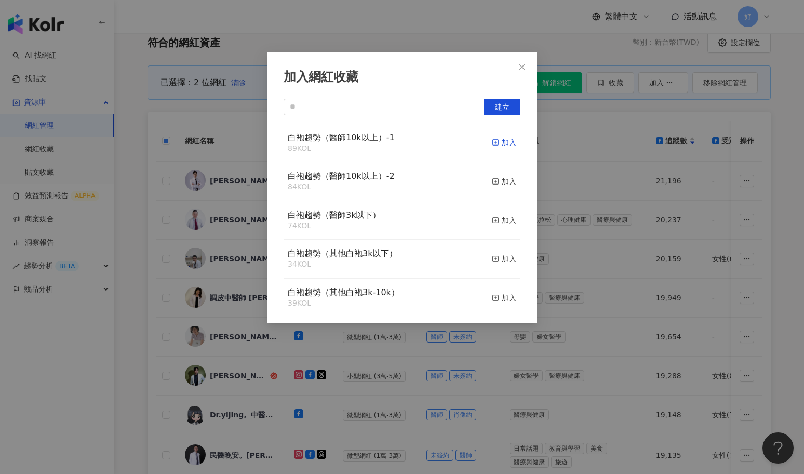
click at [503, 141] on div "加入" at bounding box center [504, 142] width 24 height 11
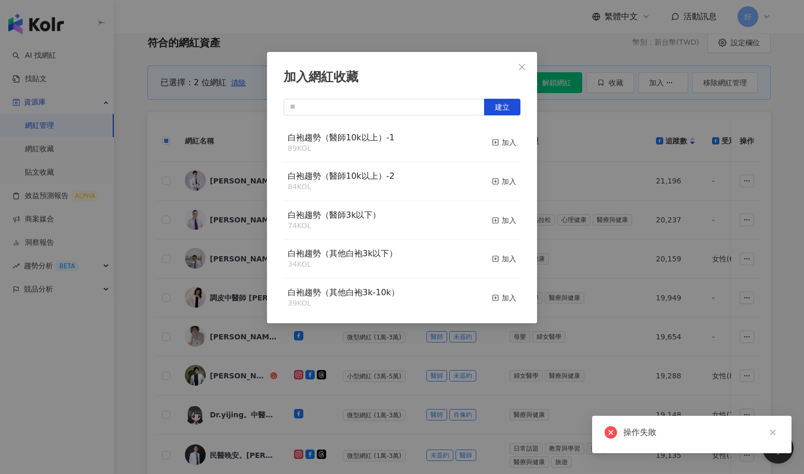
click at [568, 176] on div "加入網紅收藏 建立 白袍趨勢（醫師10k以上）-1 89 KOL 加入 白袍趨勢（醫師10k以上）-2 84 KOL 加入 白袍趨勢（醫師3k以下） 74 K…" at bounding box center [402, 237] width 804 height 474
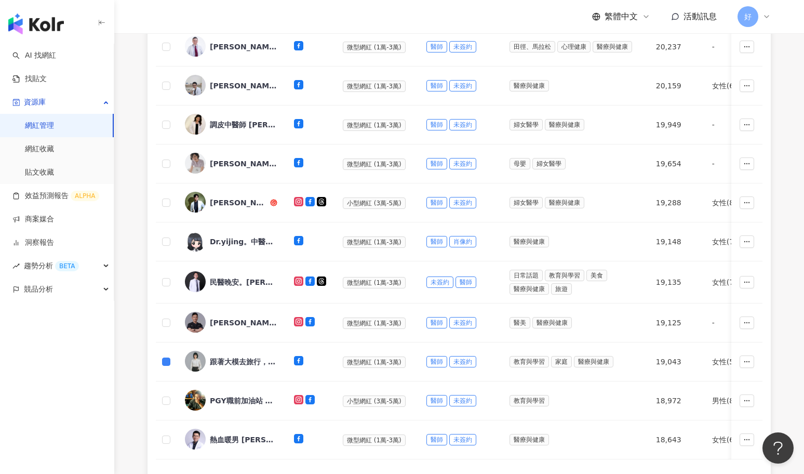
scroll to position [0, 0]
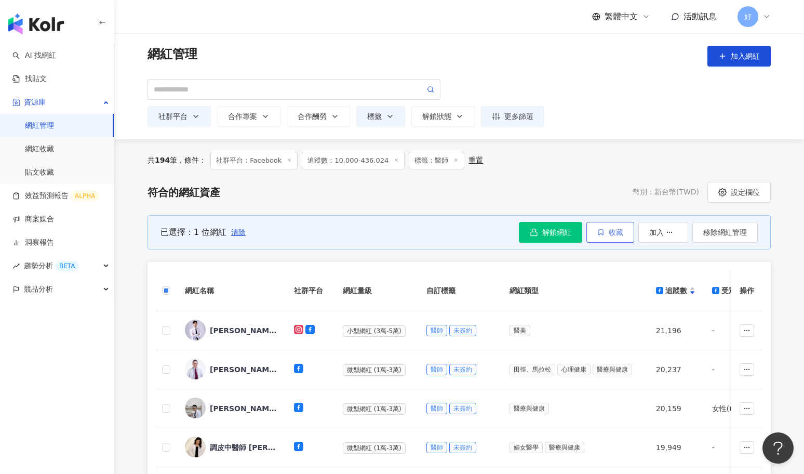
click at [610, 230] on span "收藏" at bounding box center [616, 232] width 15 height 8
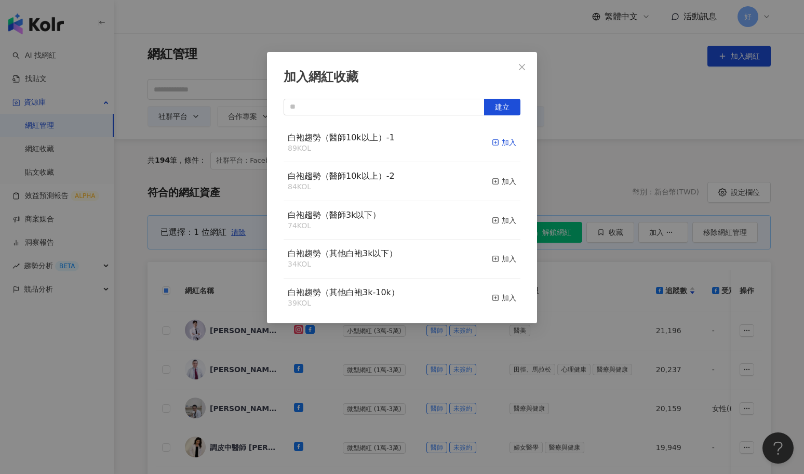
click at [503, 140] on div "加入" at bounding box center [504, 142] width 24 height 11
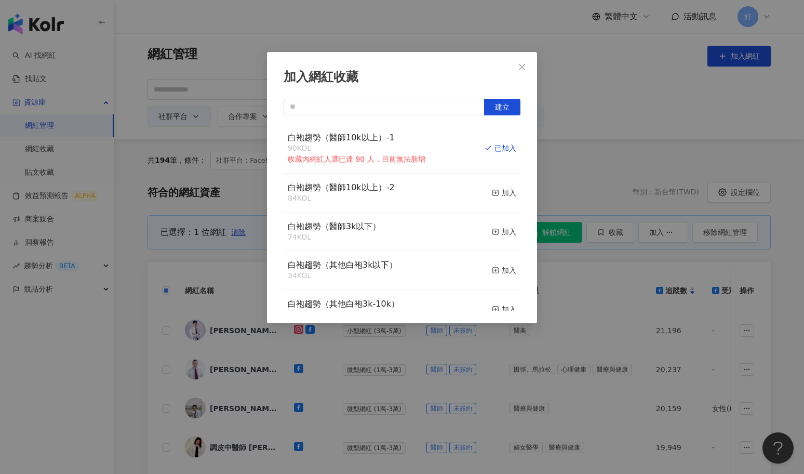
click at [589, 270] on div "加入網紅收藏 建立 白袍趨勢（醫師10k以上）-1 90 KOL 收藏內網紅人選已達 90 人，目前無法新增 已加入 白袍趨勢（醫師10k以上）-2 84 K…" at bounding box center [402, 237] width 804 height 474
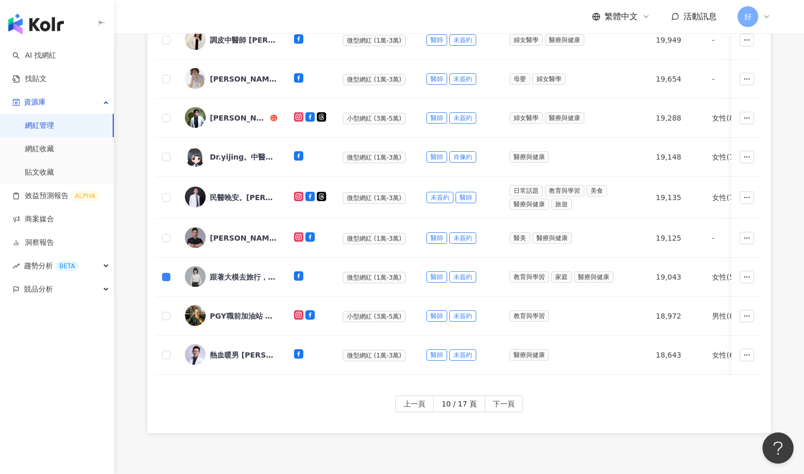
scroll to position [408, 0]
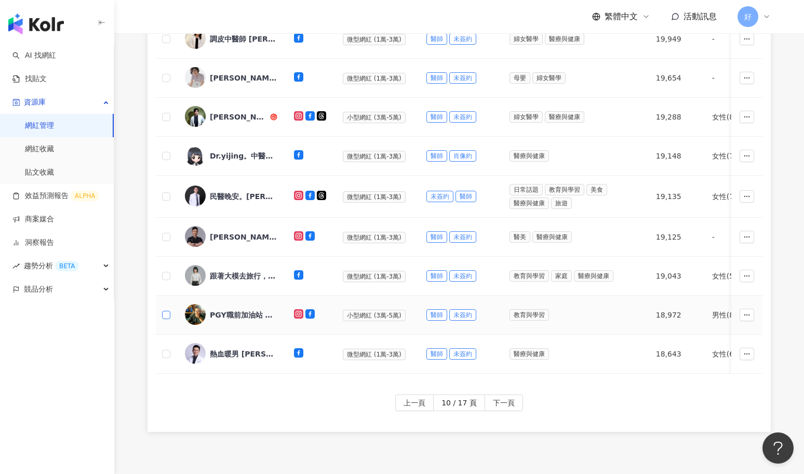
click at [167, 317] on label at bounding box center [166, 314] width 8 height 11
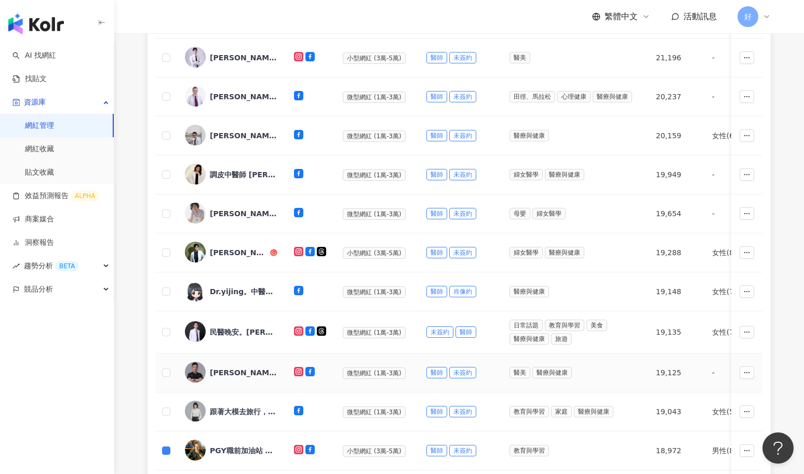
scroll to position [0, 0]
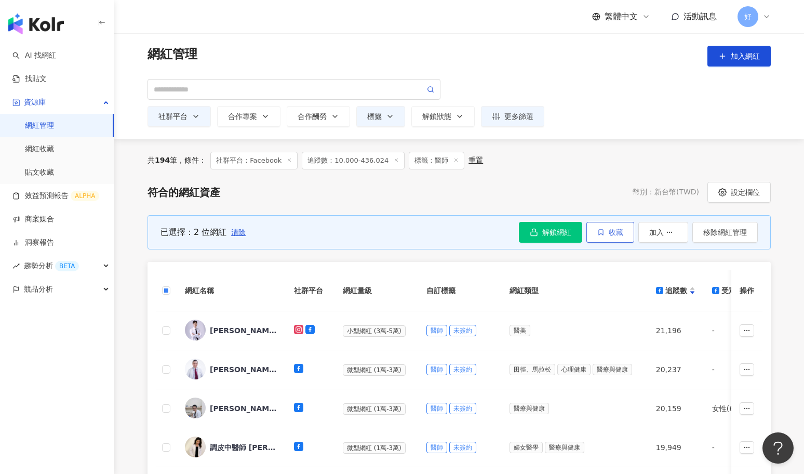
click at [614, 225] on button "收藏" at bounding box center [611, 232] width 48 height 21
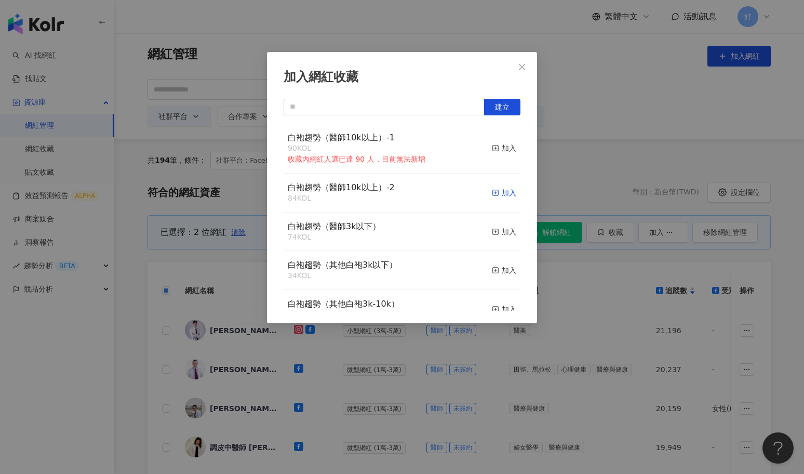
click at [501, 191] on div "加入" at bounding box center [504, 192] width 24 height 11
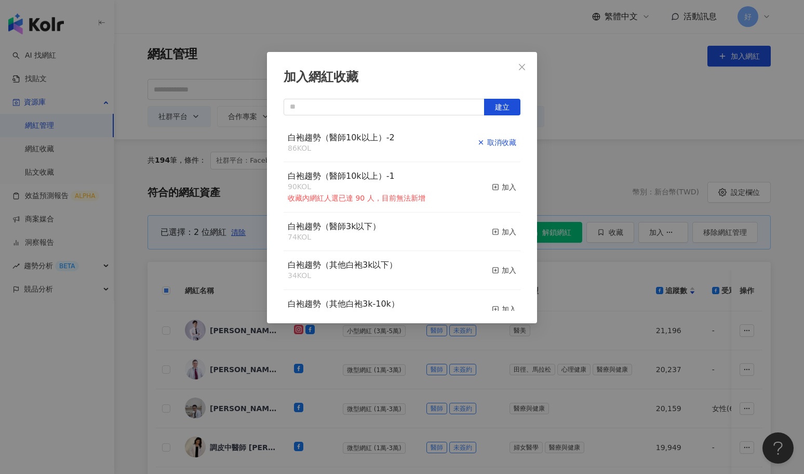
click at [501, 139] on div "取消收藏" at bounding box center [496, 142] width 39 height 11
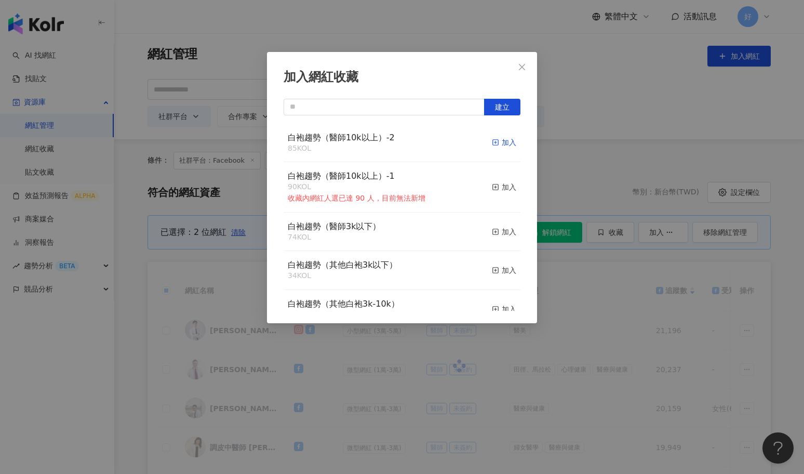
click at [501, 140] on div "加入" at bounding box center [504, 142] width 24 height 11
click at [581, 298] on div "加入網紅收藏 建立 白袍趨勢（醫師10k以上）-2 86 KOL 已加入 白袍趨勢（醫師10k以上）-1 90 KOL 收藏內網紅人選已達 90 人，目前無法…" at bounding box center [402, 237] width 804 height 474
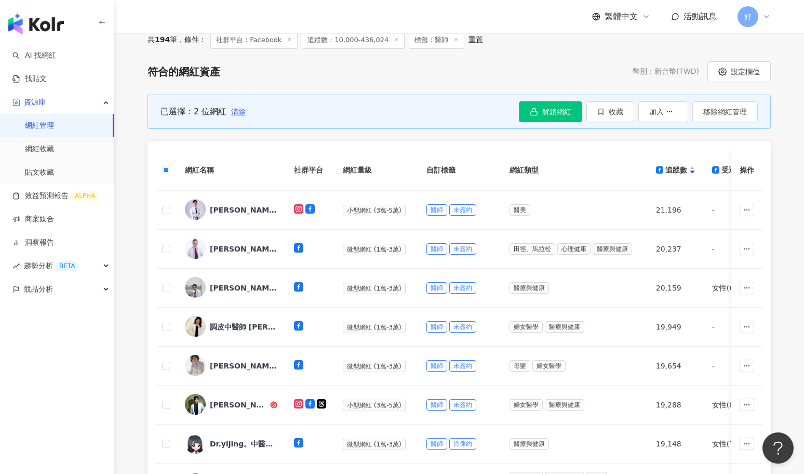
scroll to position [120, 0]
click at [235, 112] on span "清除" at bounding box center [238, 112] width 15 height 8
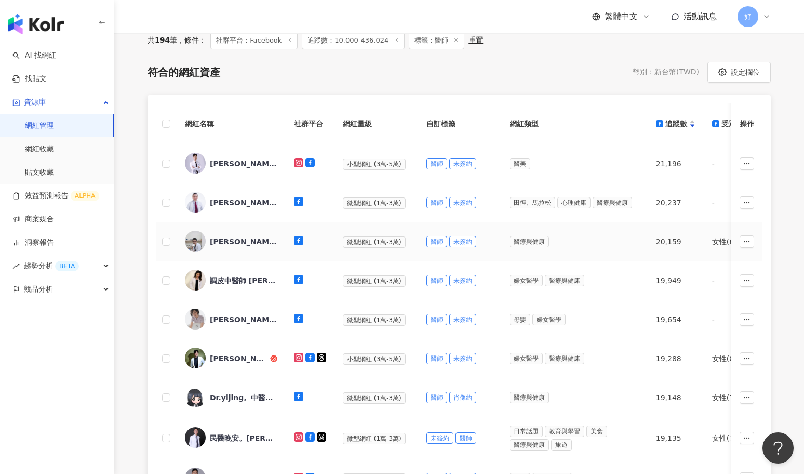
scroll to position [356, 0]
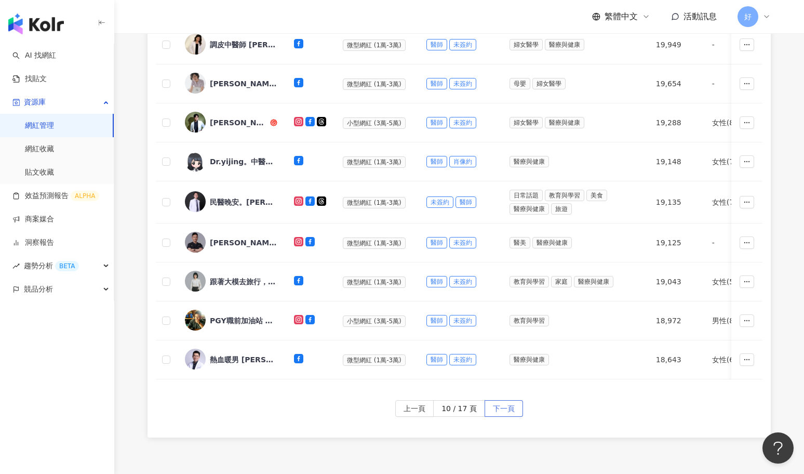
click at [511, 404] on span "下一頁" at bounding box center [504, 409] width 22 height 17
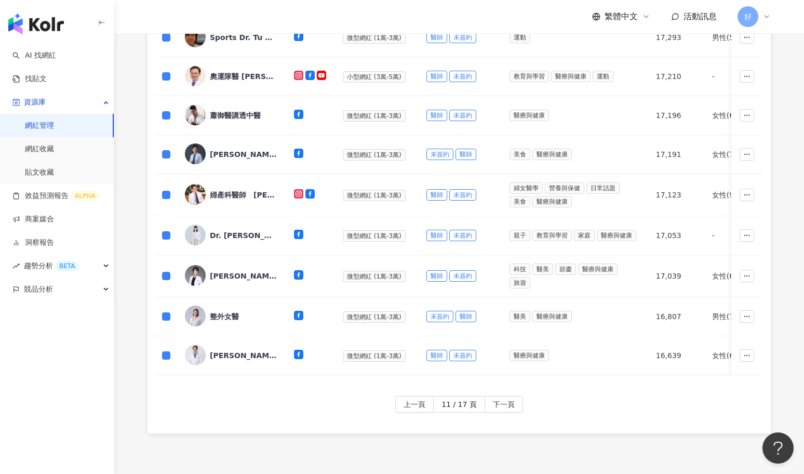
scroll to position [414, 0]
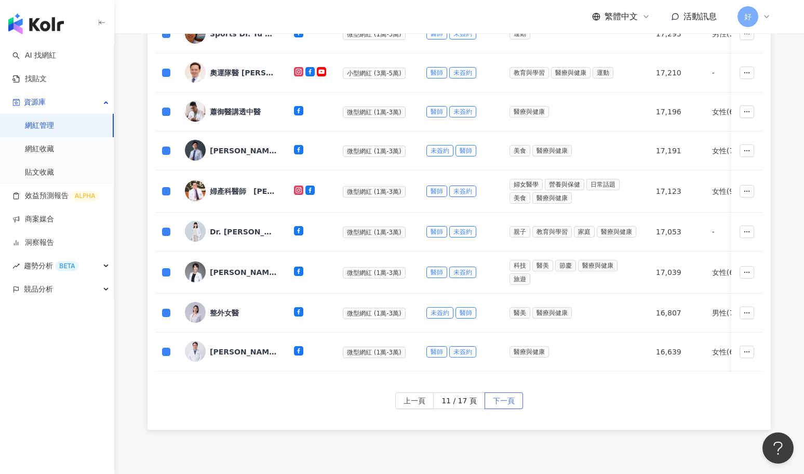
click at [498, 395] on span "下一頁" at bounding box center [504, 401] width 22 height 17
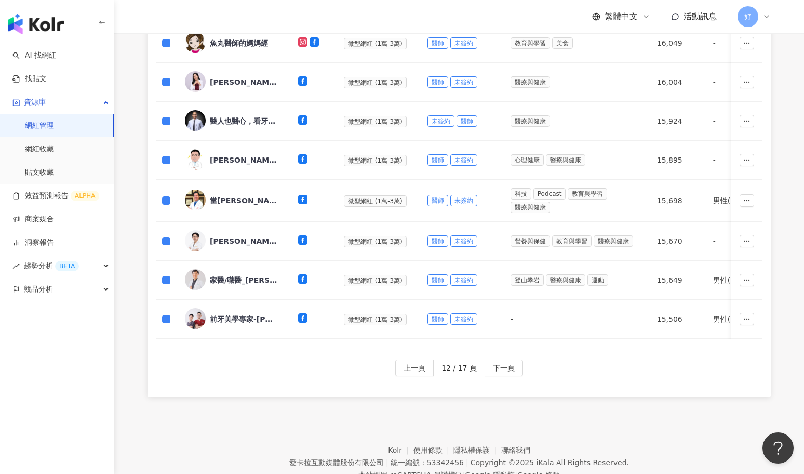
scroll to position [479, 0]
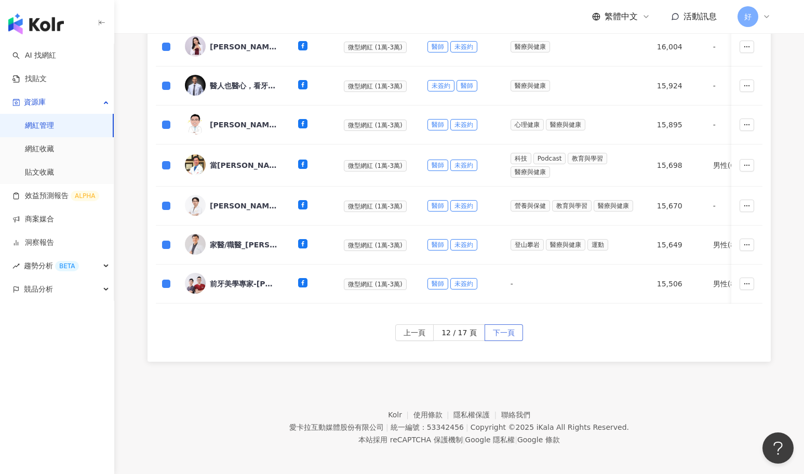
click at [496, 326] on span "下一頁" at bounding box center [504, 333] width 22 height 17
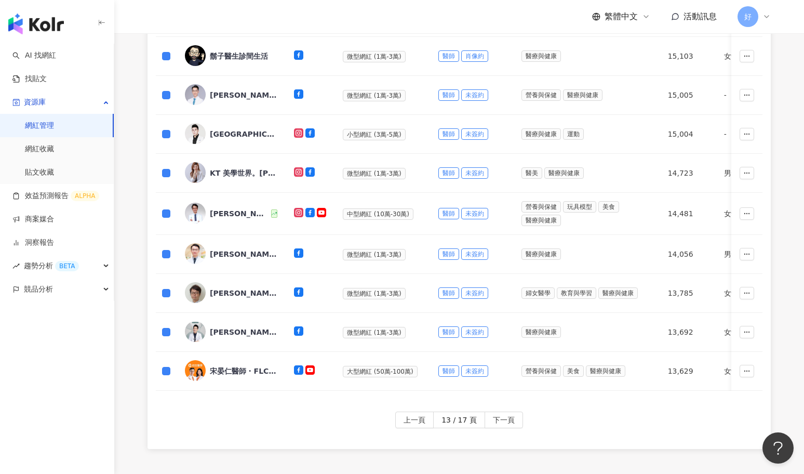
scroll to position [451, 0]
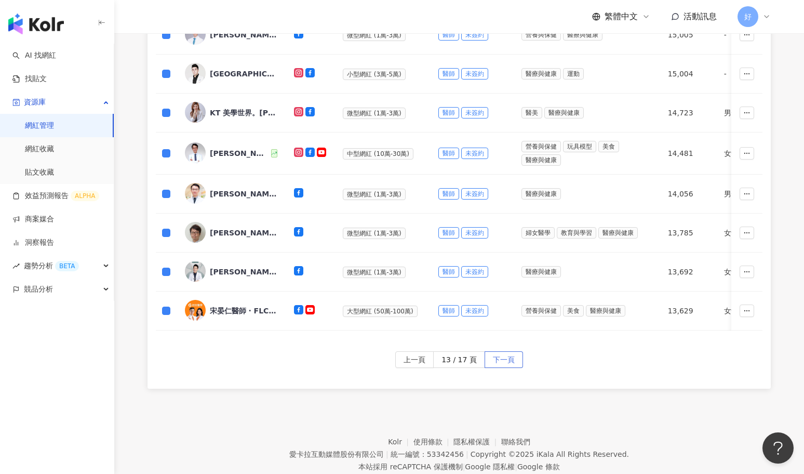
click at [499, 357] on span "下一頁" at bounding box center [504, 360] width 22 height 17
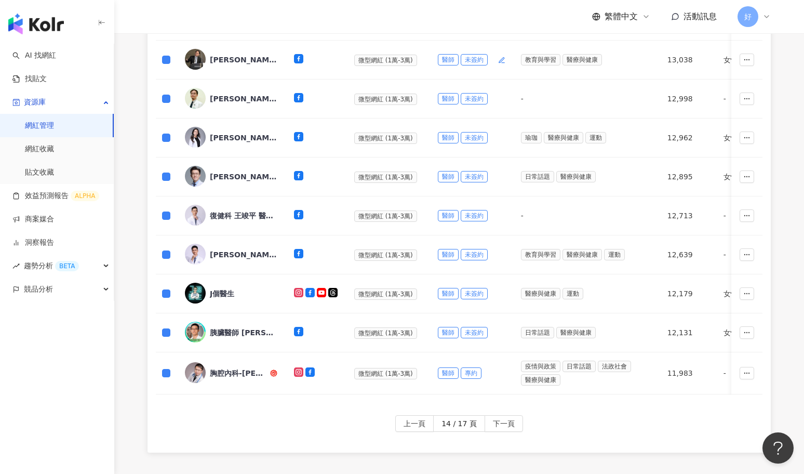
scroll to position [479, 0]
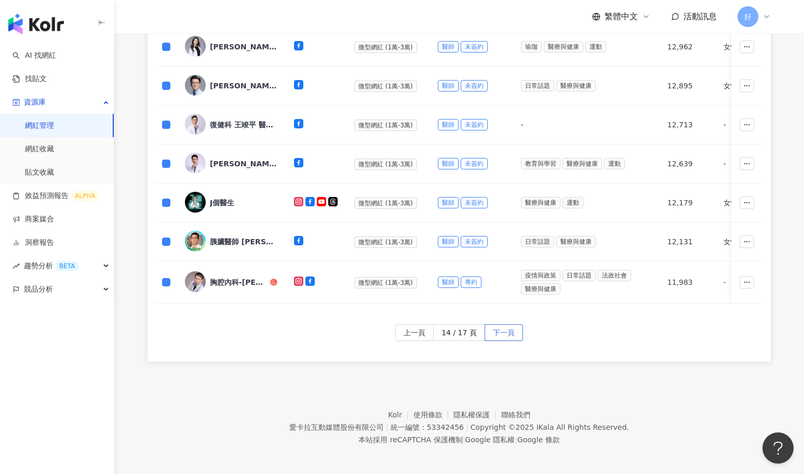
click at [501, 331] on span "下一頁" at bounding box center [504, 333] width 22 height 17
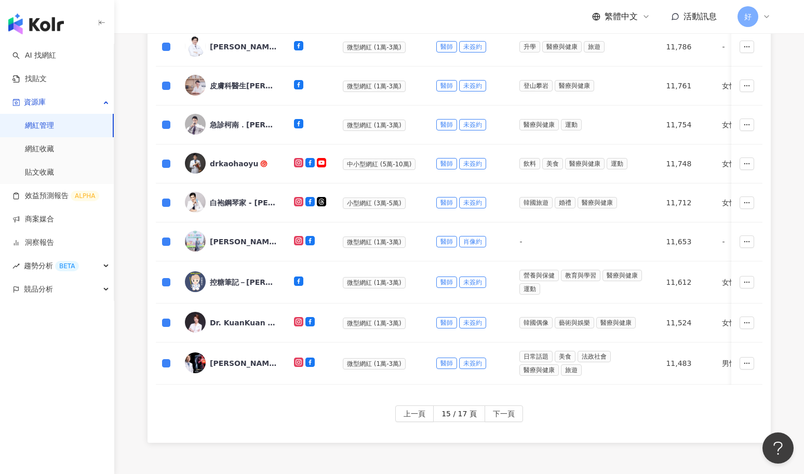
scroll to position [481, 0]
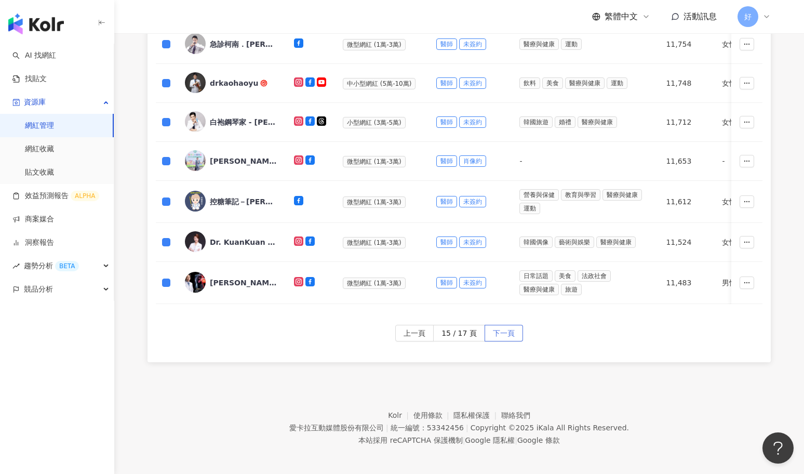
click at [508, 332] on span "下一頁" at bounding box center [504, 333] width 22 height 17
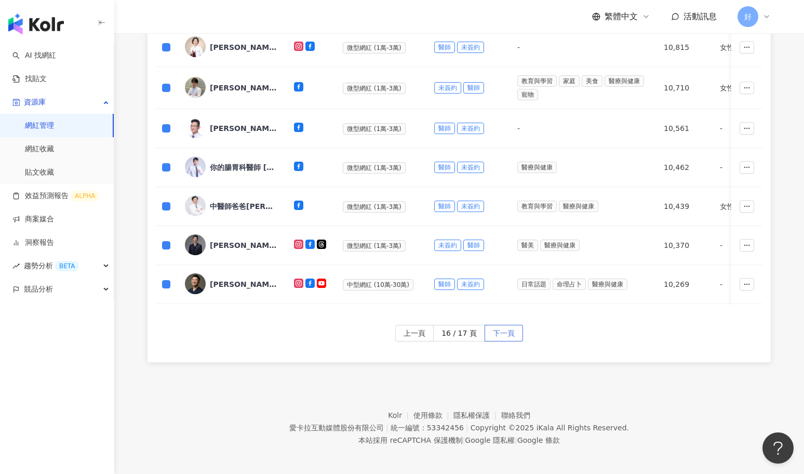
click at [499, 326] on span "下一頁" at bounding box center [504, 333] width 22 height 17
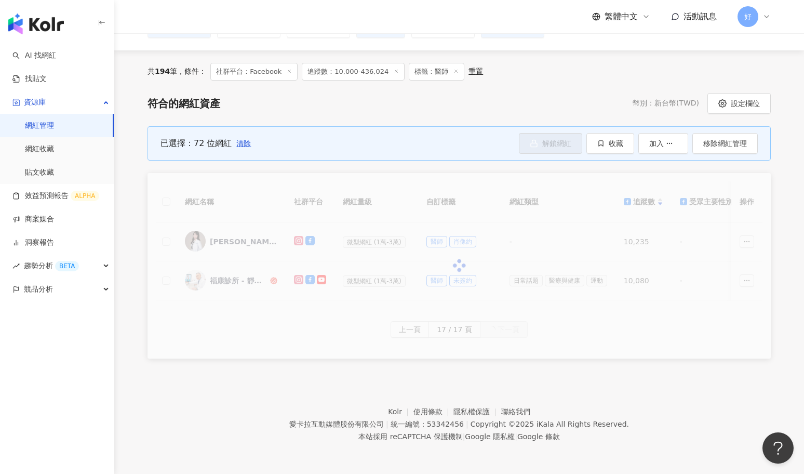
scroll to position [88, 0]
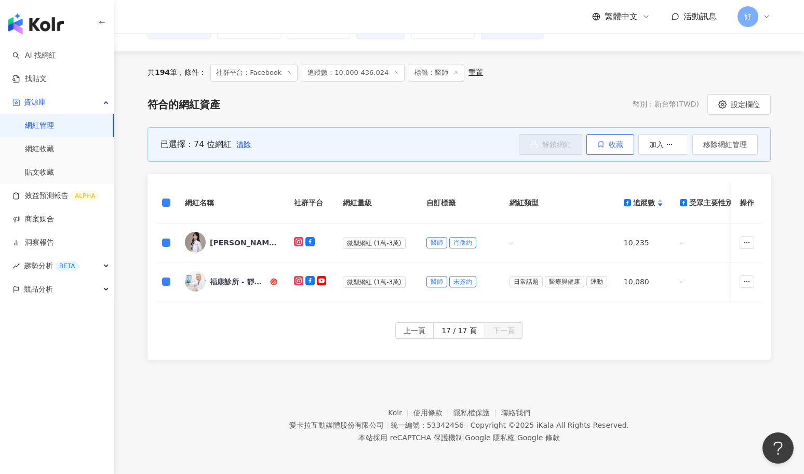
click at [610, 141] on span "收藏" at bounding box center [616, 144] width 15 height 8
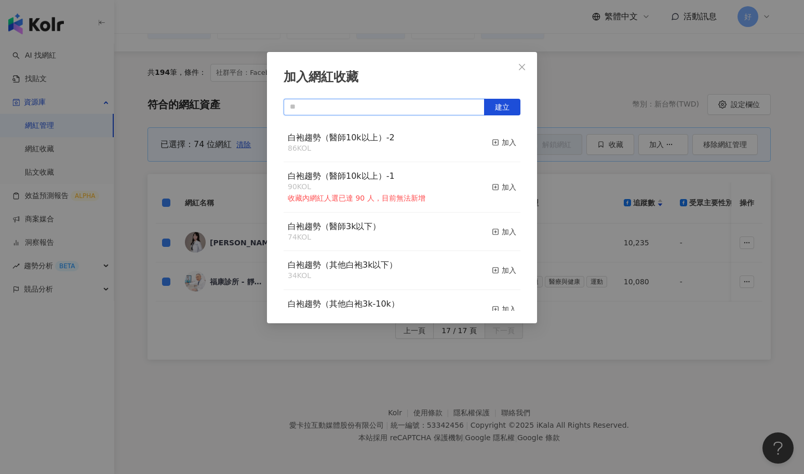
click at [399, 104] on input "text" at bounding box center [384, 107] width 201 height 17
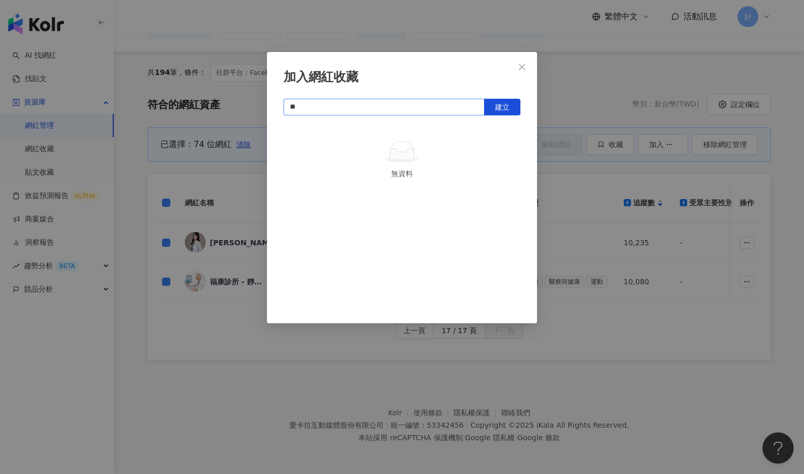
type input "*"
click at [505, 104] on span "建立" at bounding box center [502, 107] width 15 height 8
type input "**********"
click at [502, 144] on div "加入" at bounding box center [504, 142] width 24 height 11
click at [523, 65] on icon "close" at bounding box center [522, 66] width 6 height 6
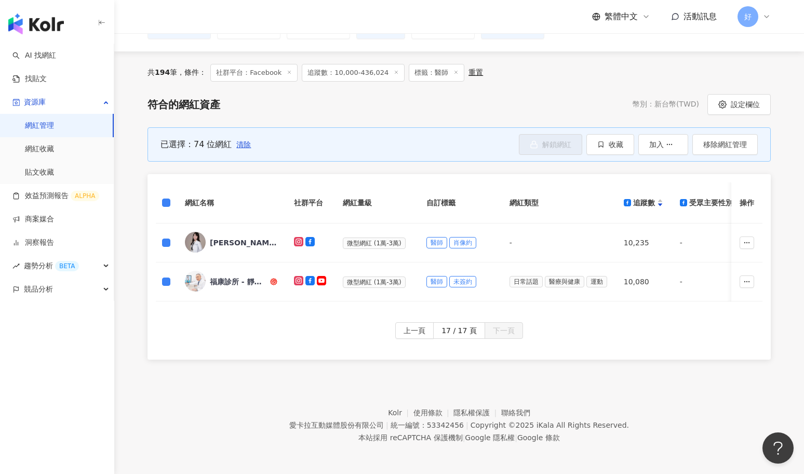
click at [49, 128] on link "網紅管理" at bounding box center [39, 126] width 29 height 10
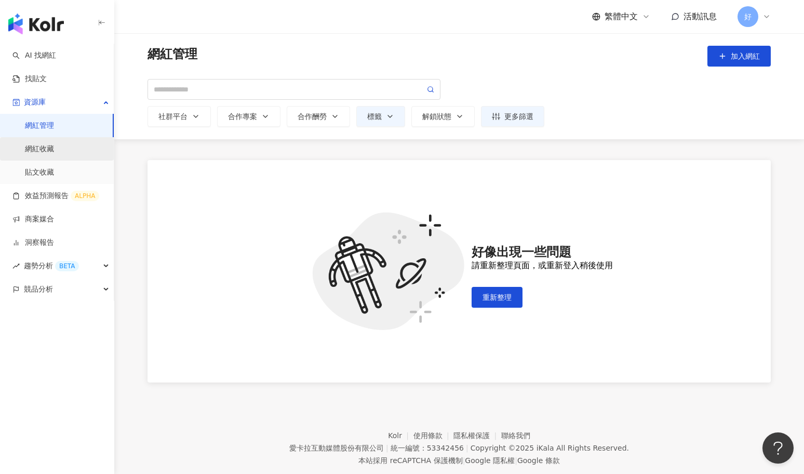
click at [44, 149] on link "網紅收藏" at bounding box center [39, 149] width 29 height 10
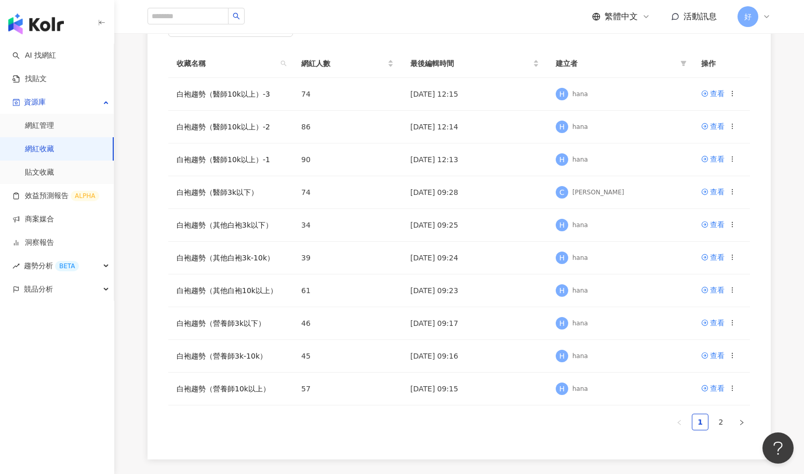
scroll to position [152, 0]
